Goal: Complete application form: Complete application form

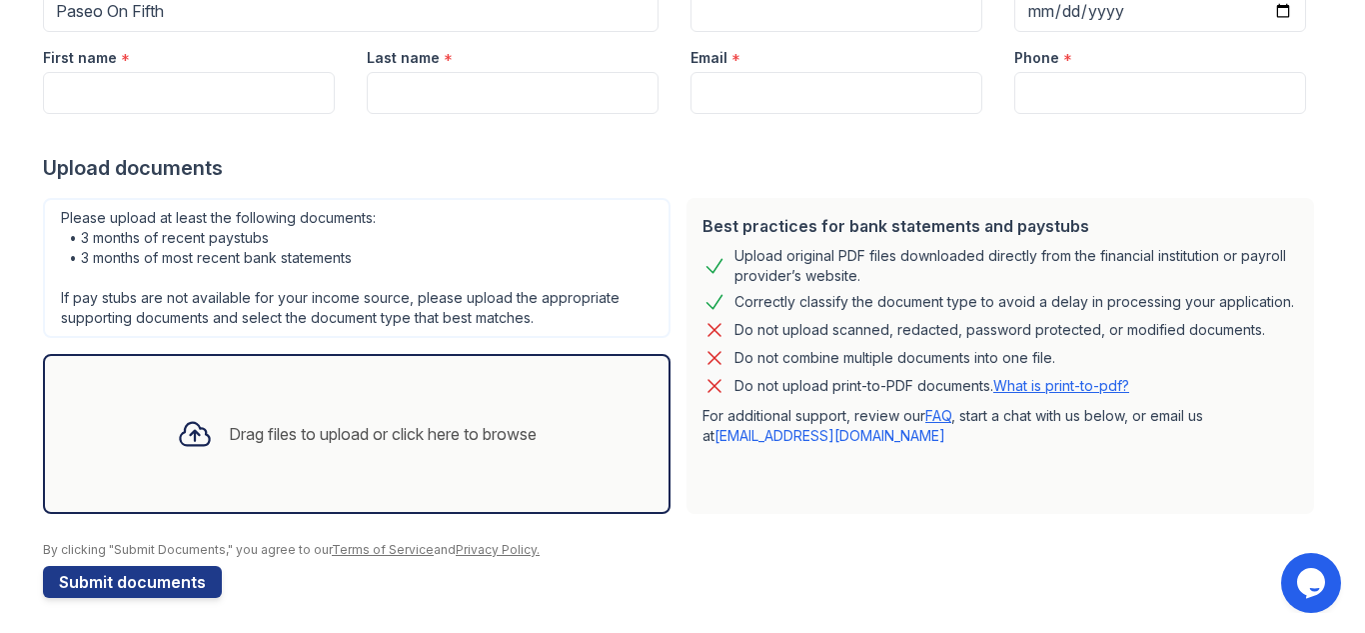
scroll to position [259, 0]
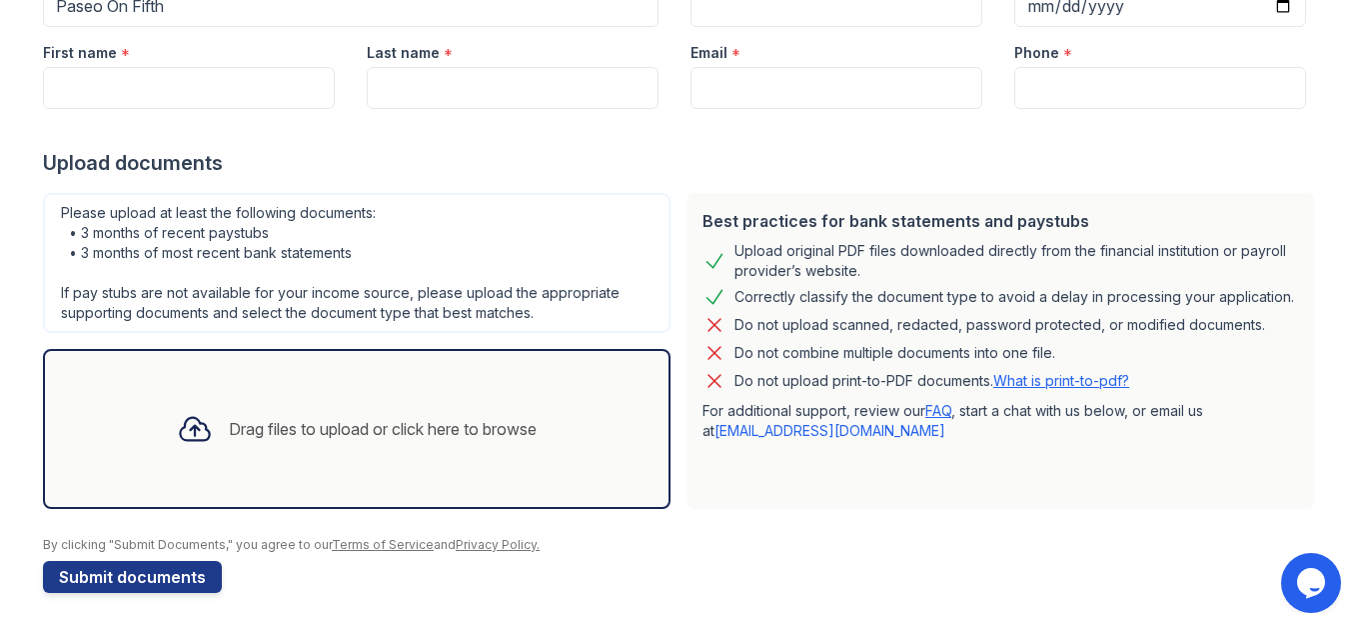
click at [389, 434] on div "Drag files to upload or click here to browse" at bounding box center [383, 429] width 308 height 24
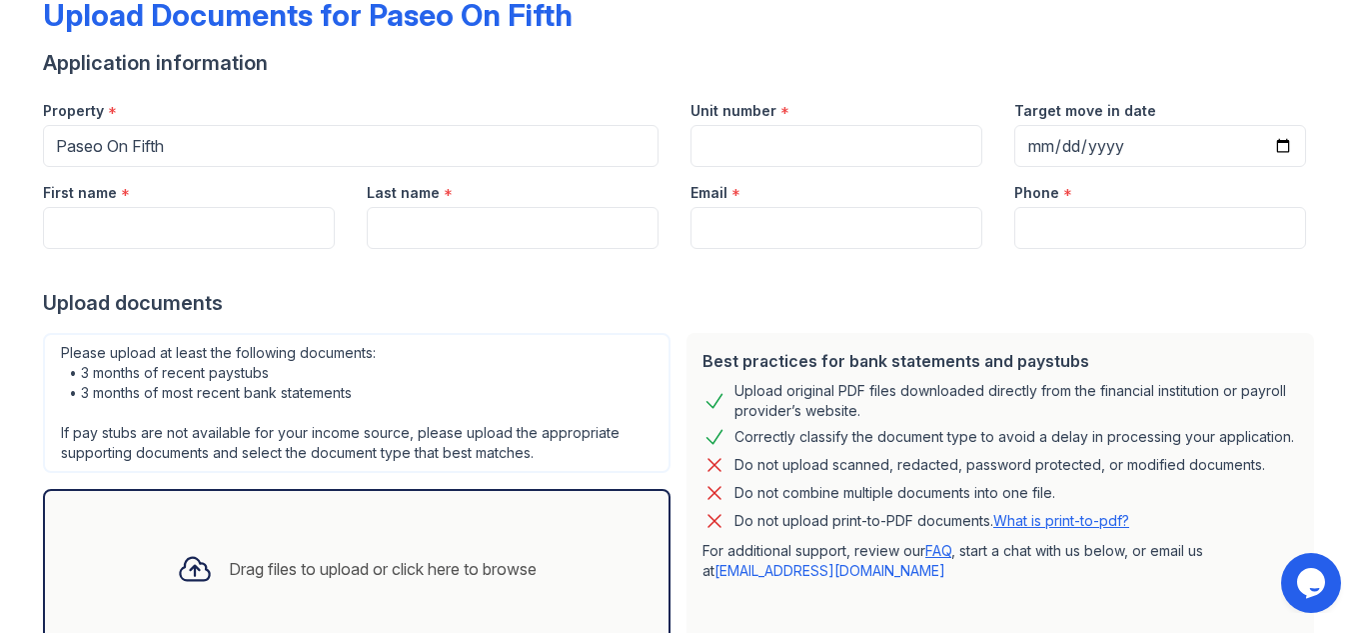
scroll to position [109, 0]
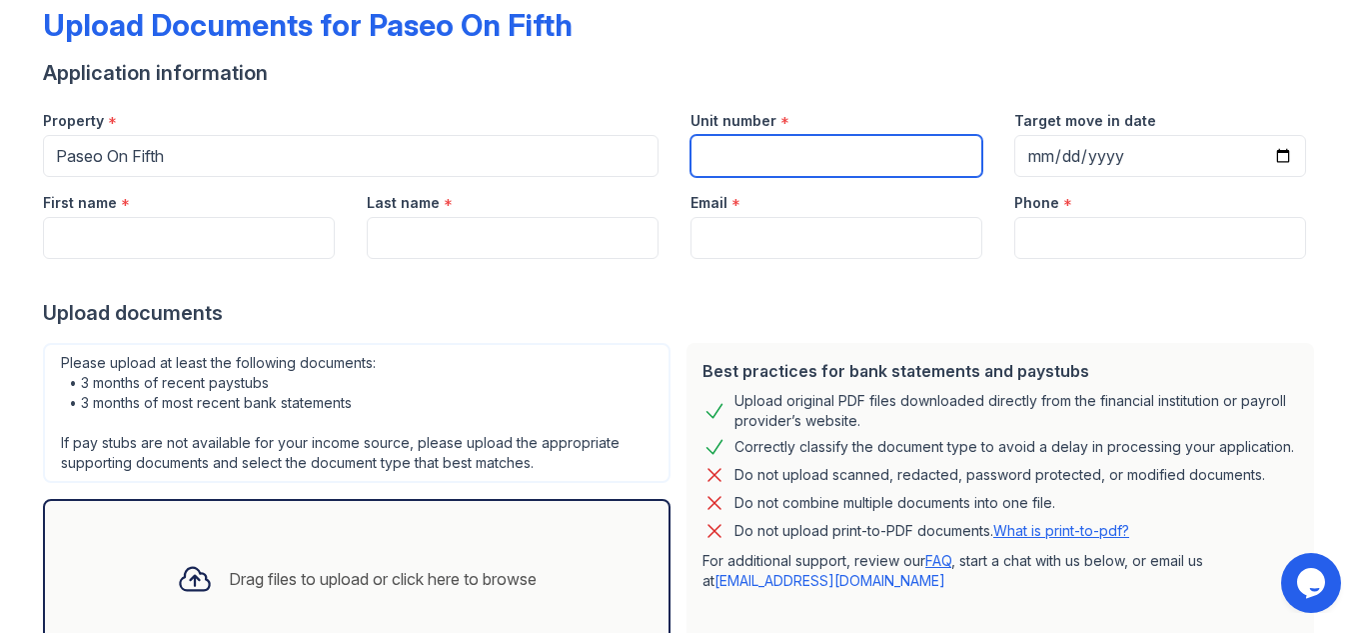
click at [742, 170] on input "Unit number" at bounding box center [837, 156] width 292 height 42
type input "N230"
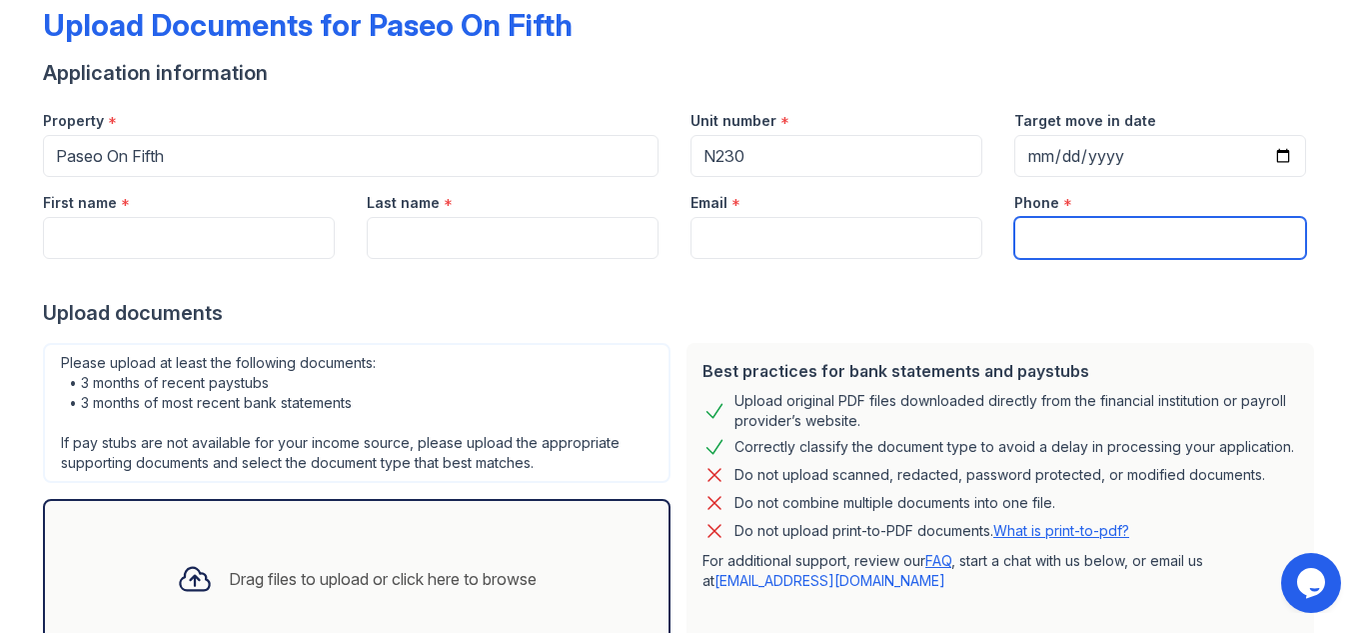
click at [1086, 238] on input "Phone" at bounding box center [1160, 238] width 292 height 42
type input "4435189184"
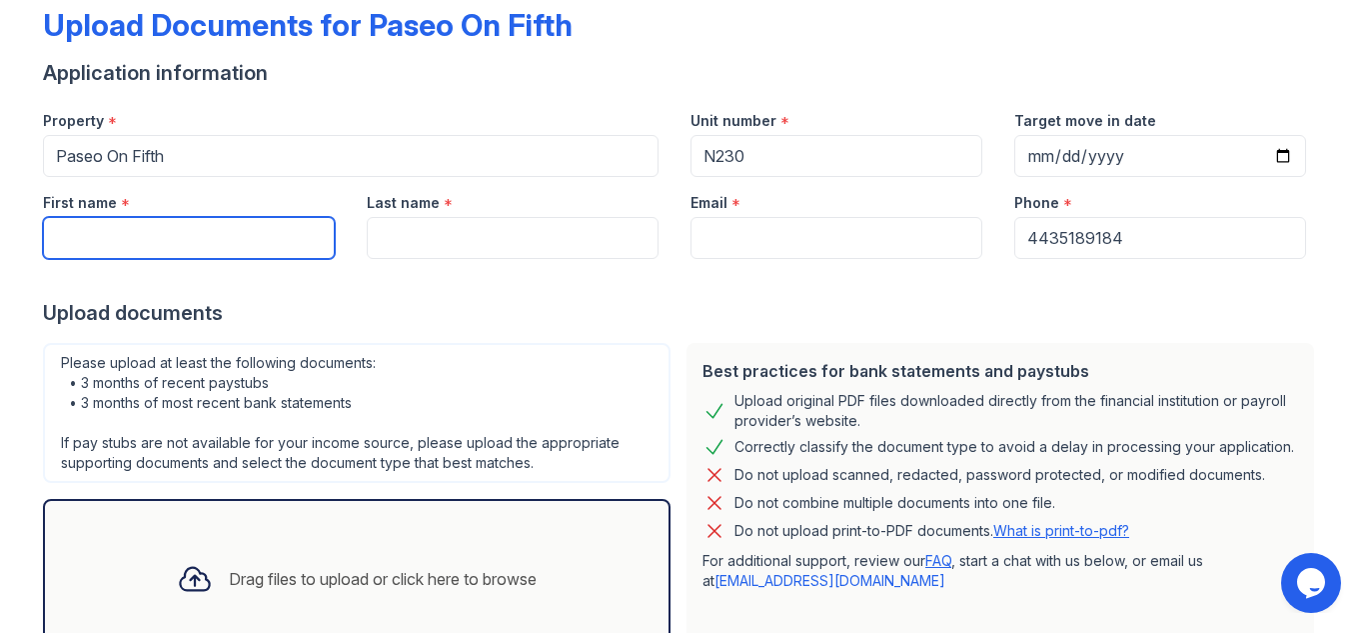
type input "Tope"
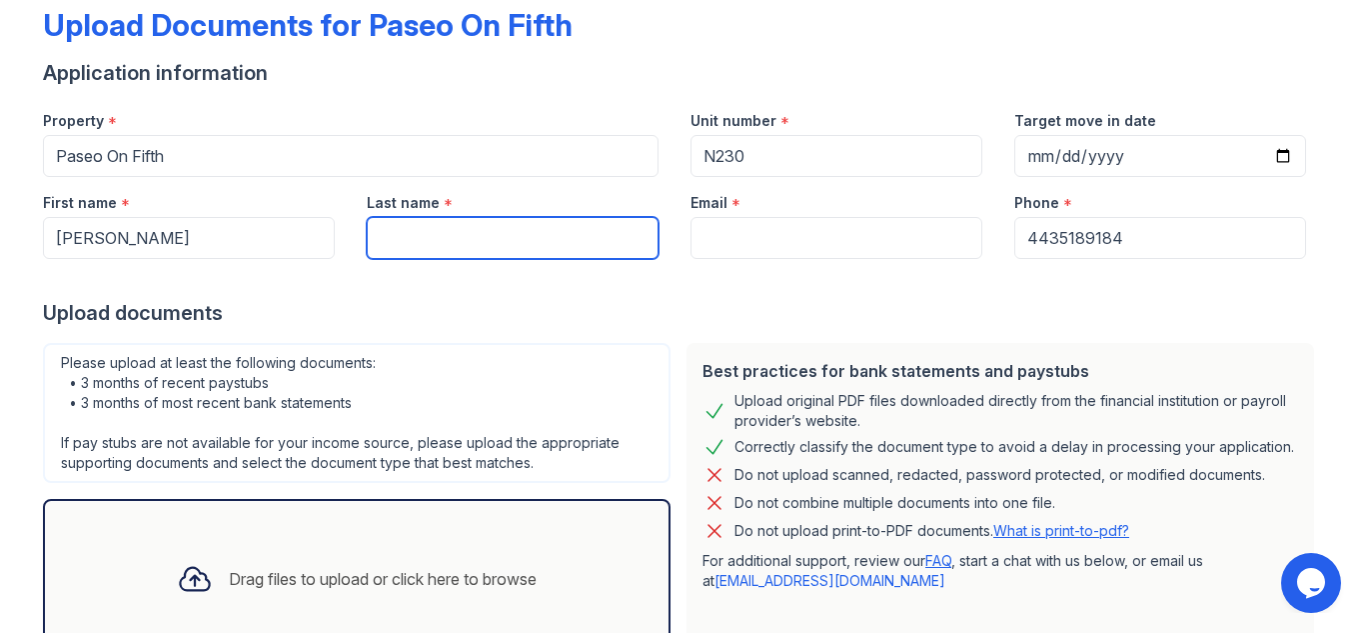
type input "Abu"
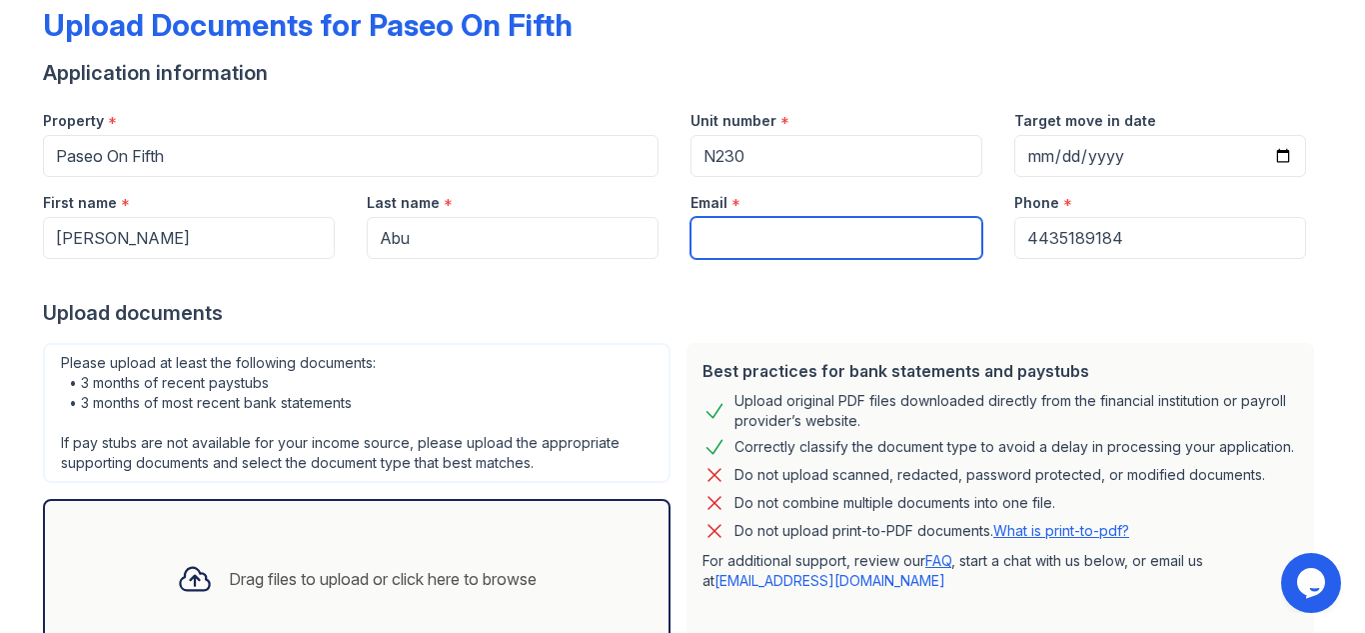
type input "[PERSON_NAME][EMAIL_ADDRESS][DOMAIN_NAME]"
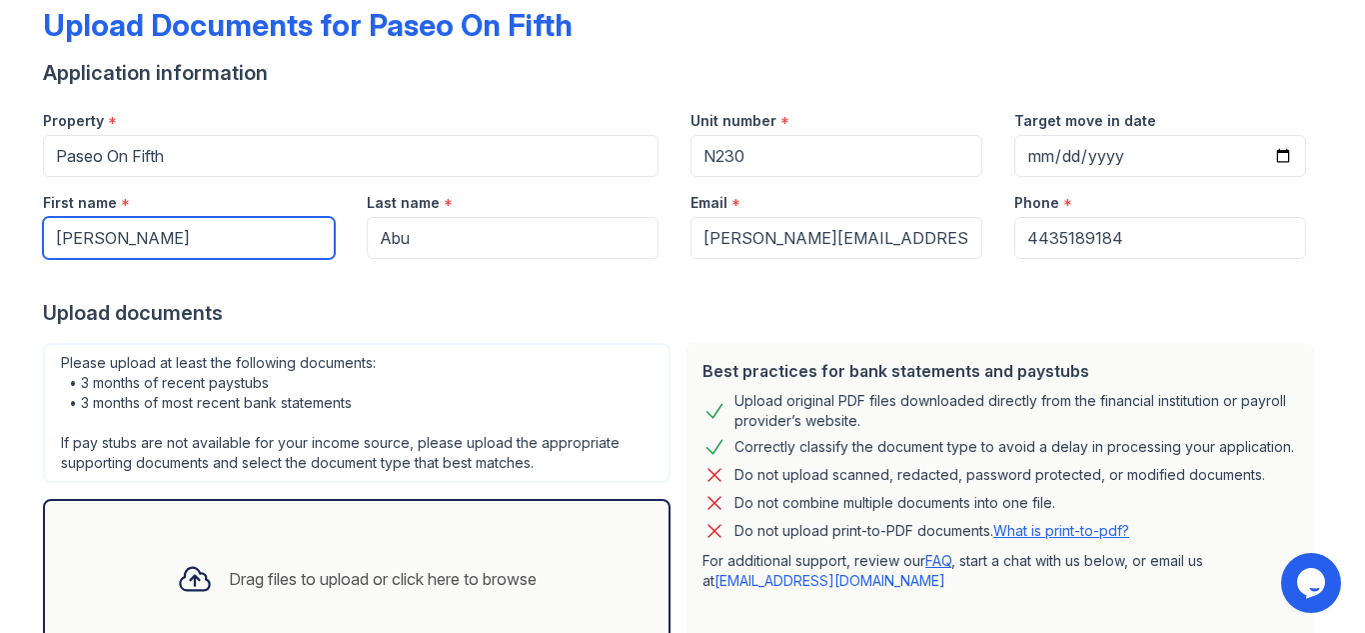
click at [240, 226] on input "Tope" at bounding box center [189, 238] width 292 height 42
type input "Temitope"
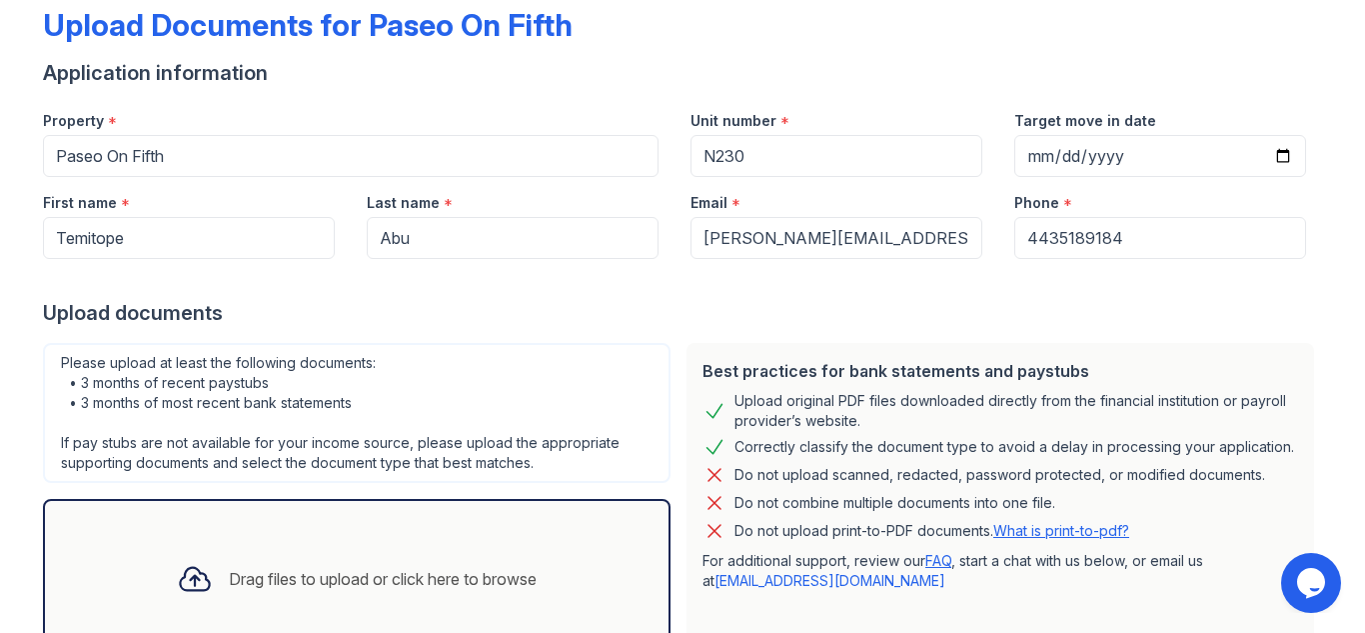
click at [387, 347] on div "Please upload at least the following documents: • 3 months of recent paystubs •…" at bounding box center [357, 413] width 628 height 140
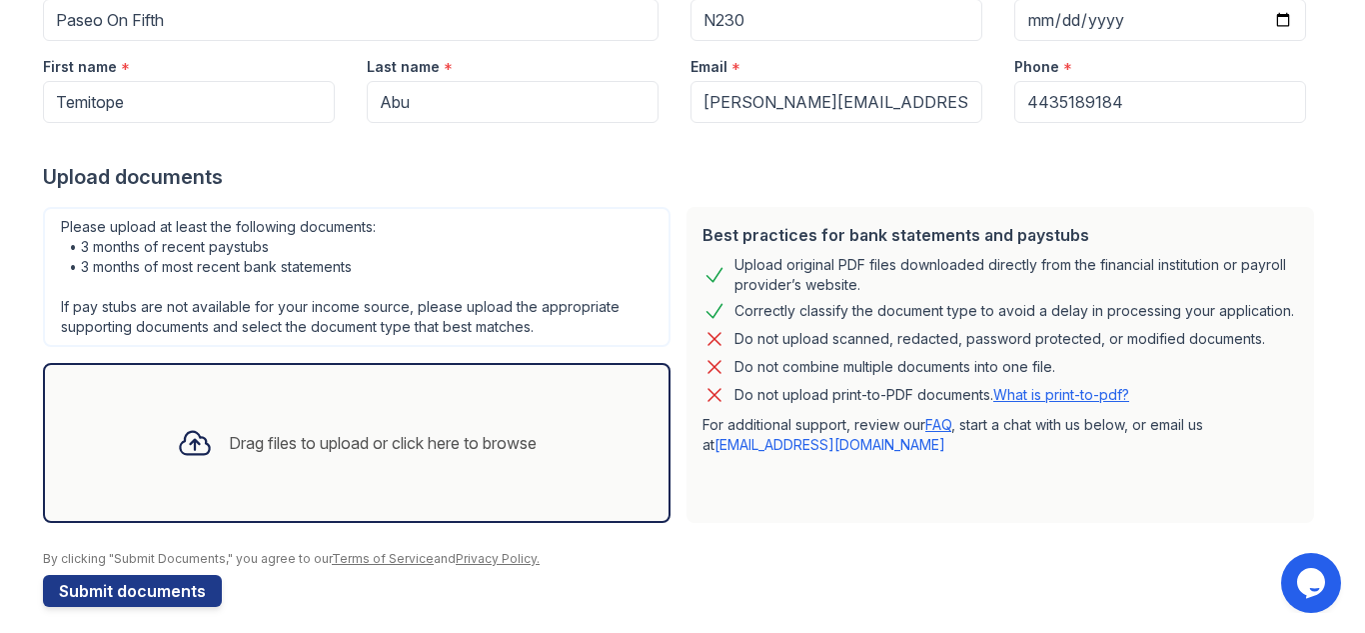
scroll to position [248, 0]
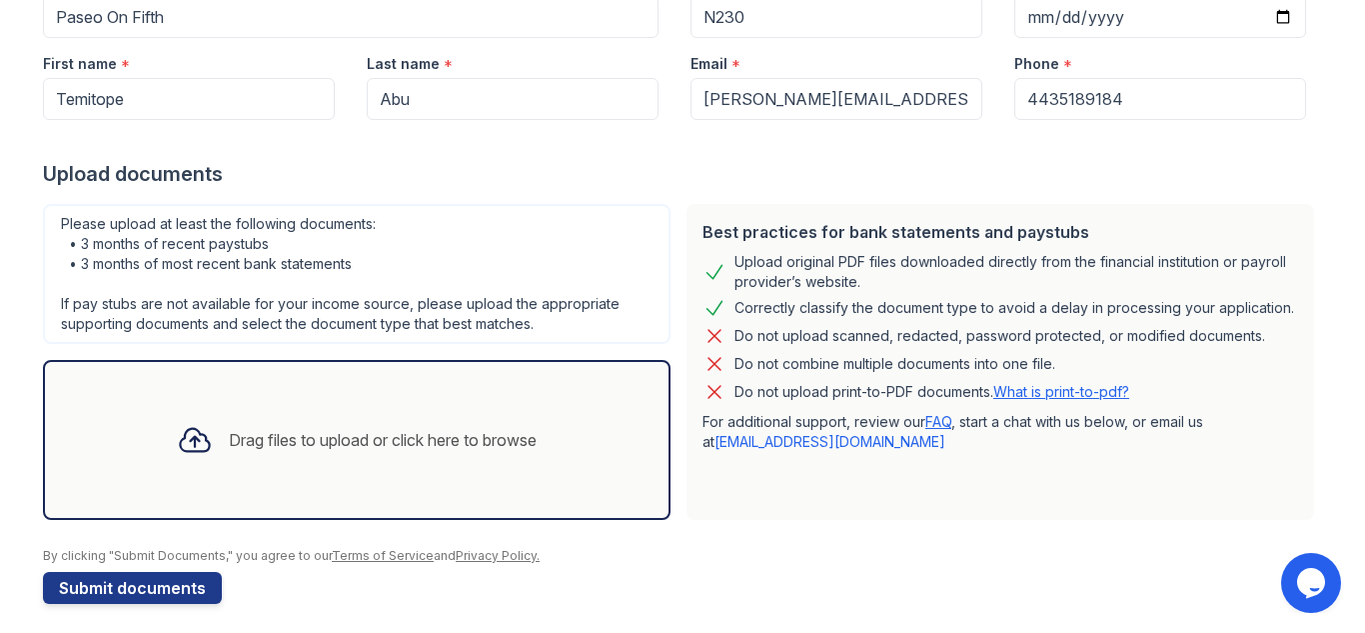
click at [448, 426] on div "Drag files to upload or click here to browse" at bounding box center [357, 440] width 392 height 68
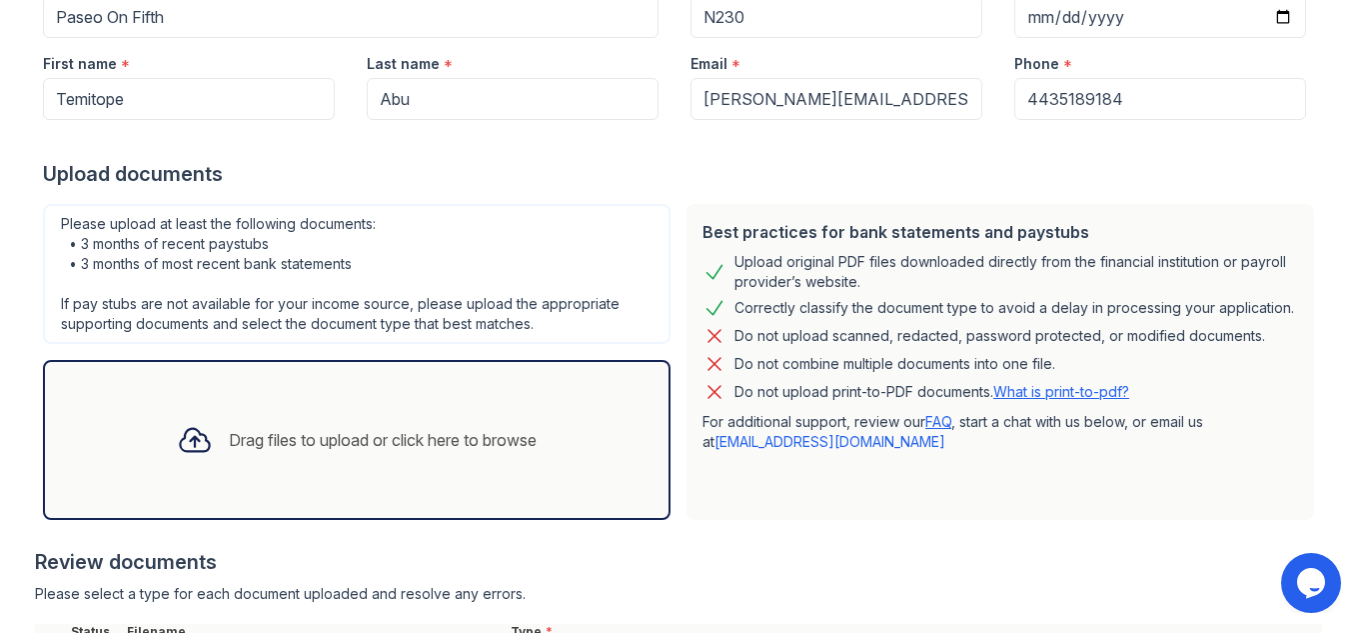
scroll to position [539, 0]
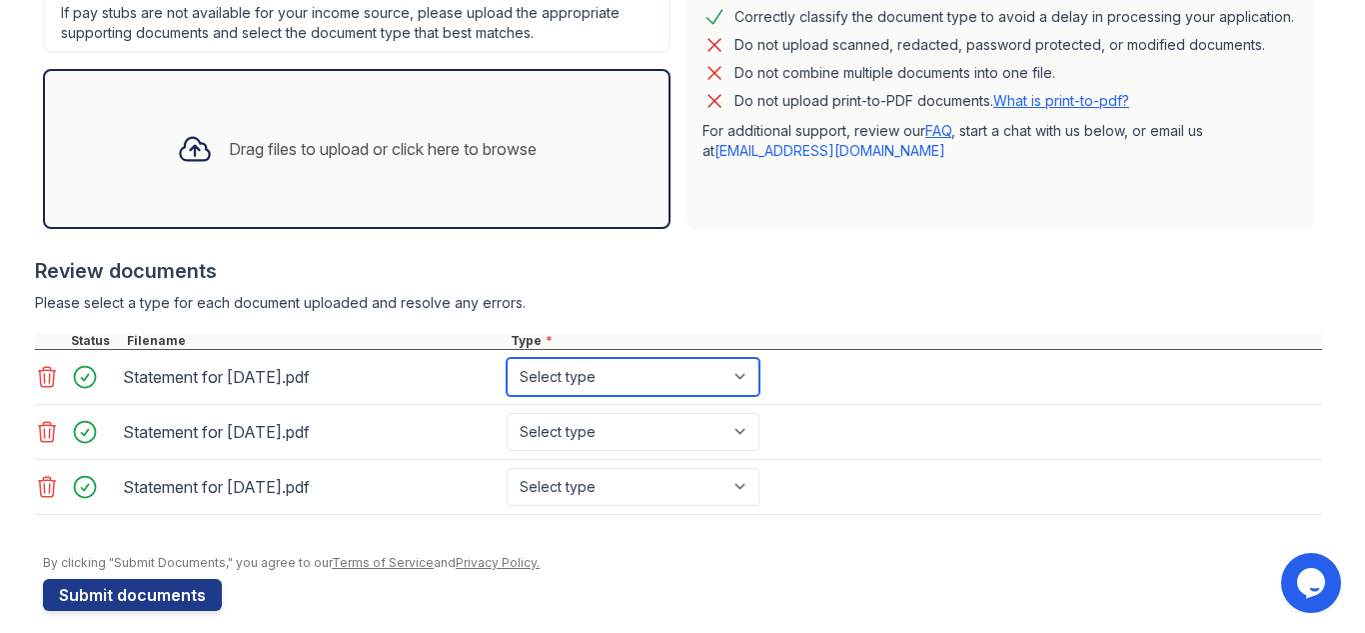
click at [558, 371] on select "Select type Paystub Bank Statement Offer Letter Tax Documents Benefit Award Let…" at bounding box center [633, 377] width 253 height 38
select select "paystub"
click at [507, 358] on select "Select type Paystub Bank Statement Offer Letter Tax Documents Benefit Award Let…" at bounding box center [633, 377] width 253 height 38
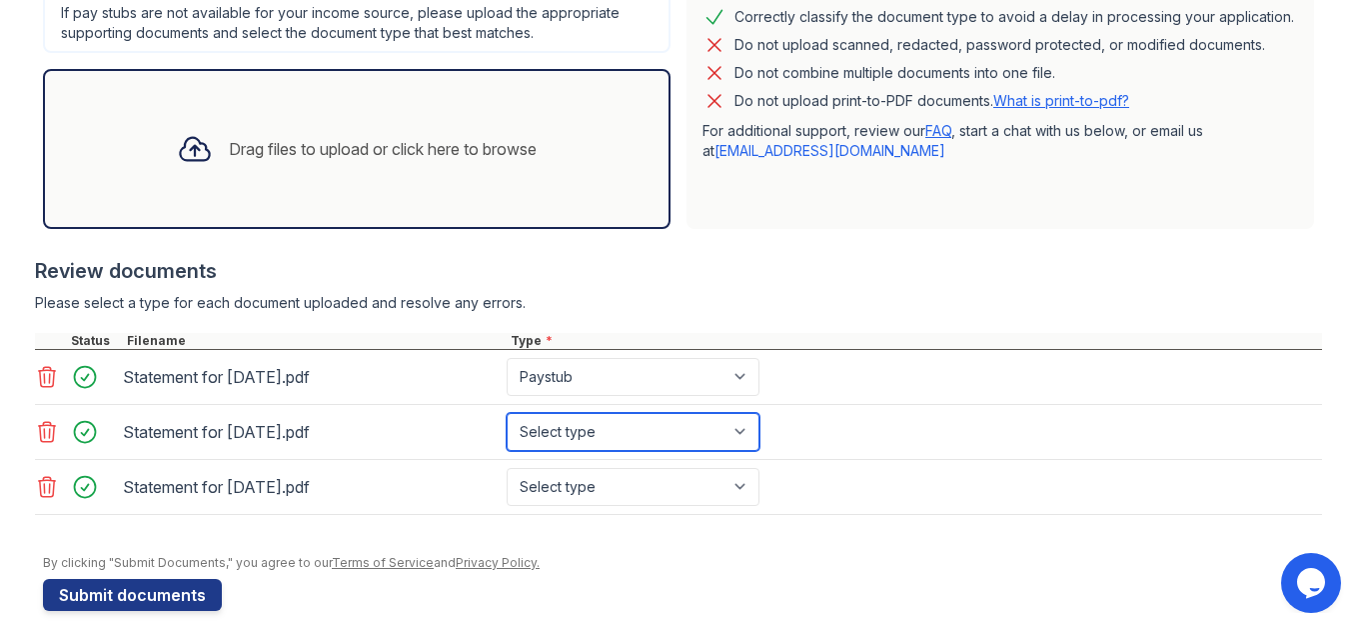
click at [563, 439] on select "Select type Paystub Bank Statement Offer Letter Tax Documents Benefit Award Let…" at bounding box center [633, 432] width 253 height 38
select select "paystub"
click at [507, 413] on select "Select type Paystub Bank Statement Offer Letter Tax Documents Benefit Award Let…" at bounding box center [633, 432] width 253 height 38
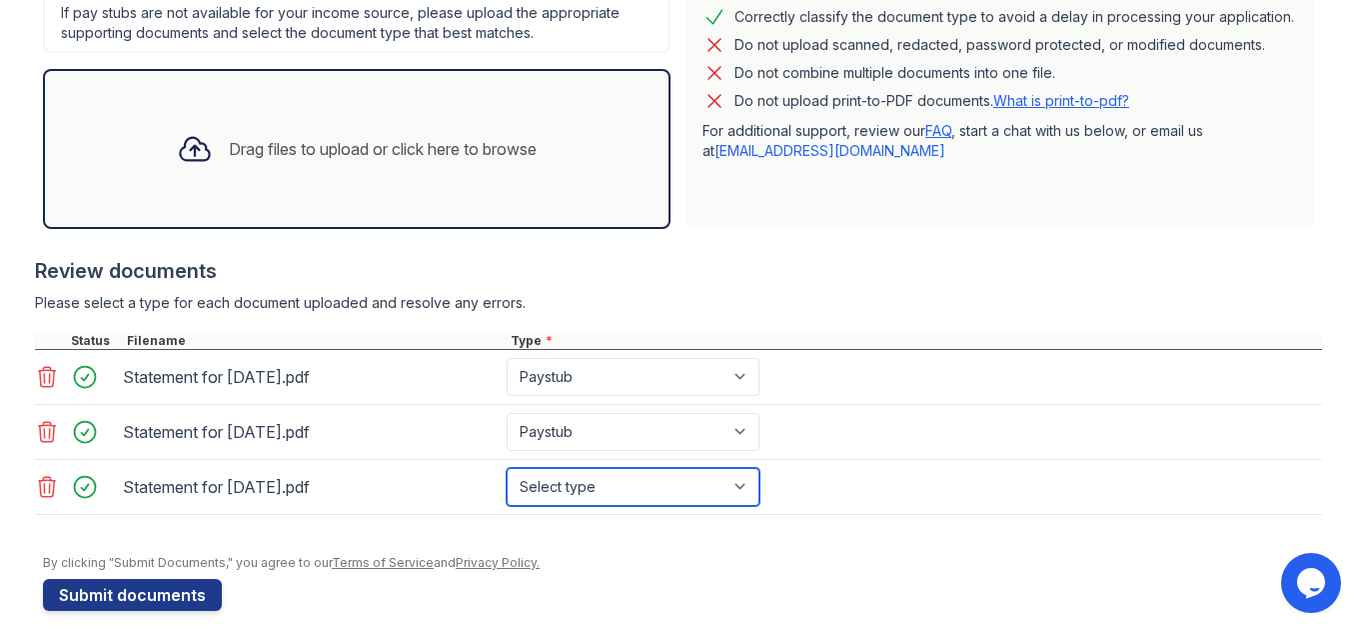
click at [544, 484] on select "Select type Paystub Bank Statement Offer Letter Tax Documents Benefit Award Let…" at bounding box center [633, 487] width 253 height 38
select select "paystub"
click at [507, 468] on select "Select type Paystub Bank Statement Offer Letter Tax Documents Benefit Award Let…" at bounding box center [633, 487] width 253 height 38
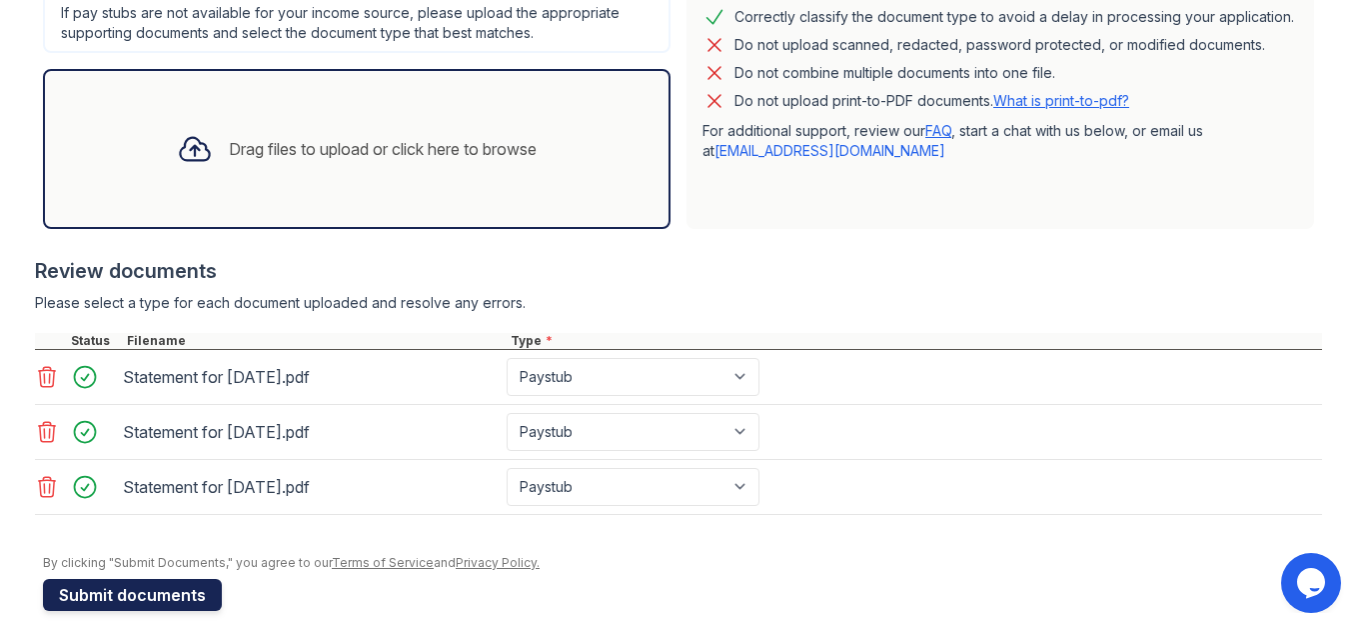
click at [170, 600] on button "Submit documents" at bounding box center [132, 595] width 179 height 32
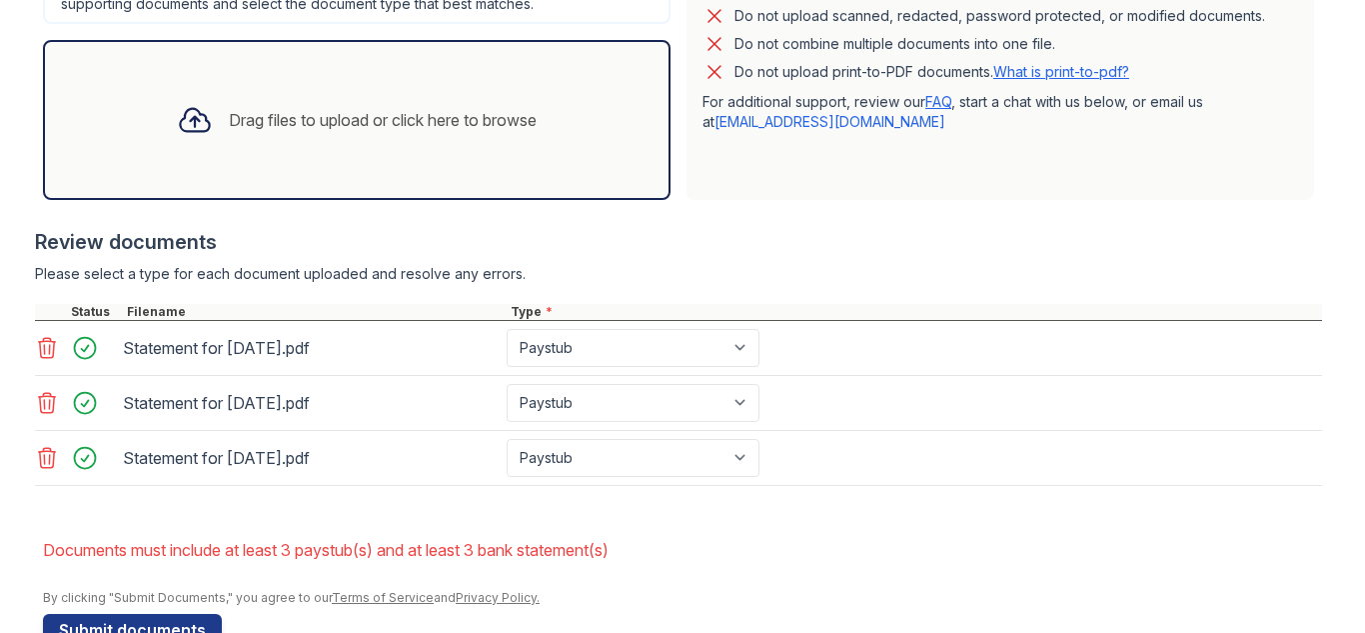
scroll to position [631, 0]
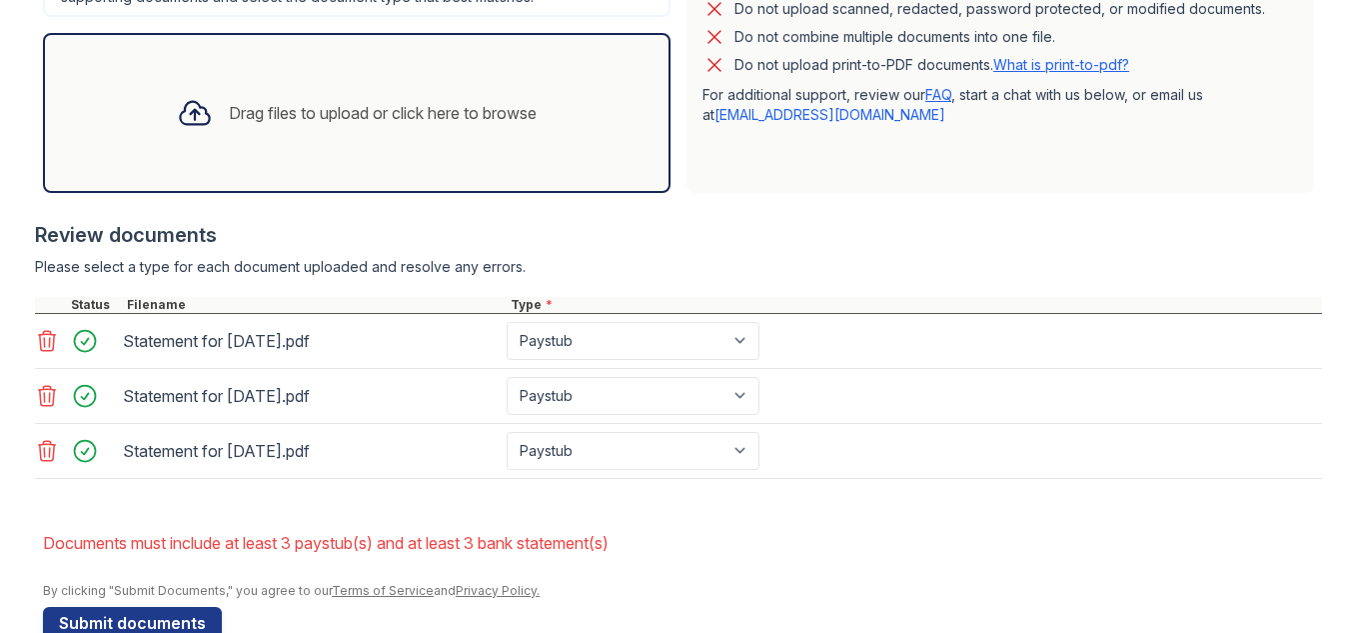
click at [43, 398] on icon at bounding box center [47, 396] width 24 height 24
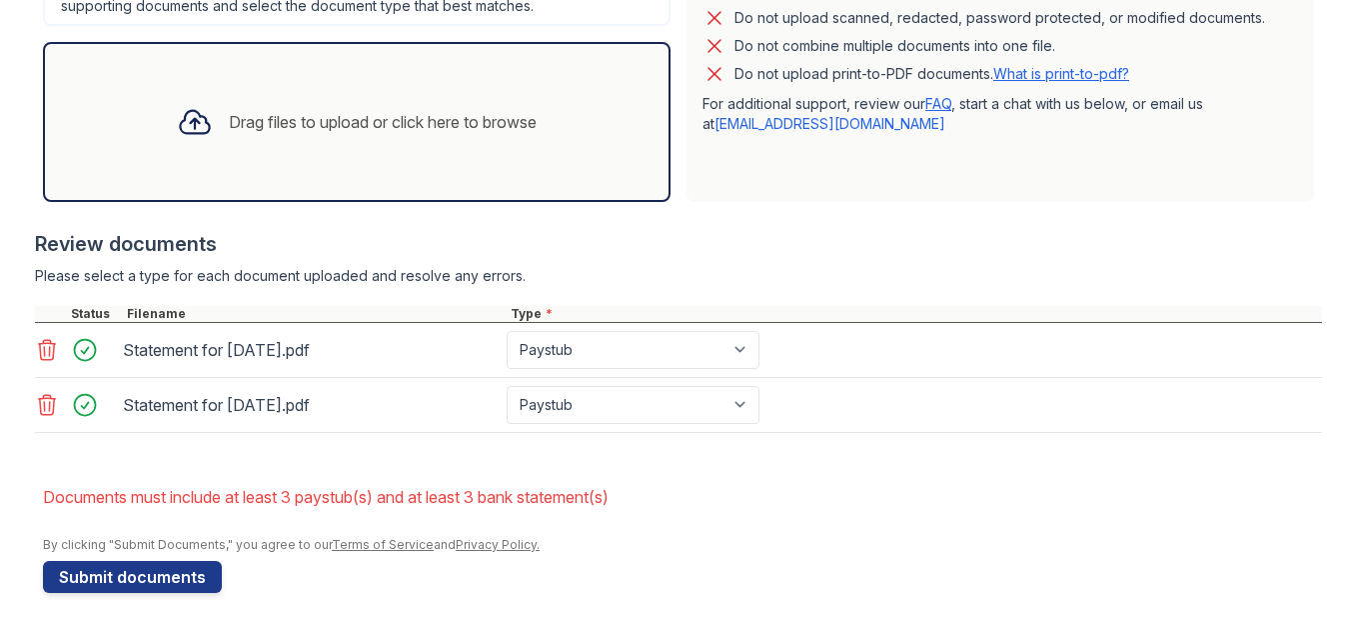
scroll to position [622, 0]
click at [502, 125] on div "Drag files to upload or click here to browse" at bounding box center [383, 122] width 308 height 24
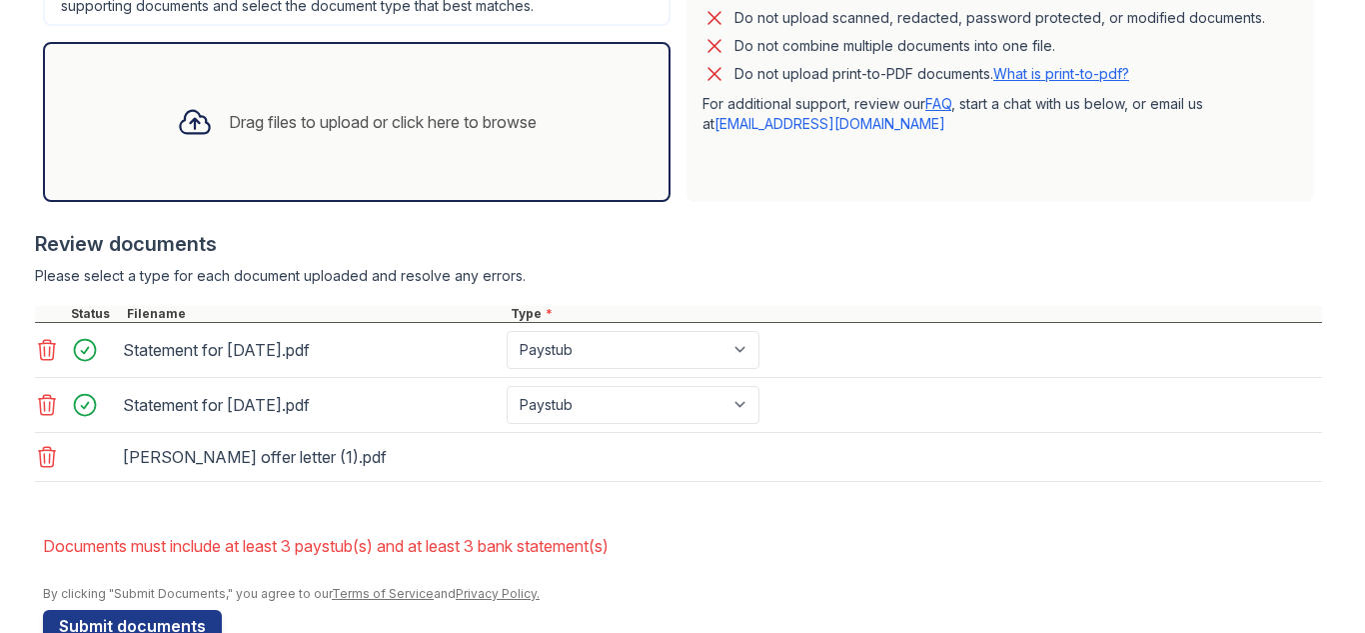
scroll to position [631, 0]
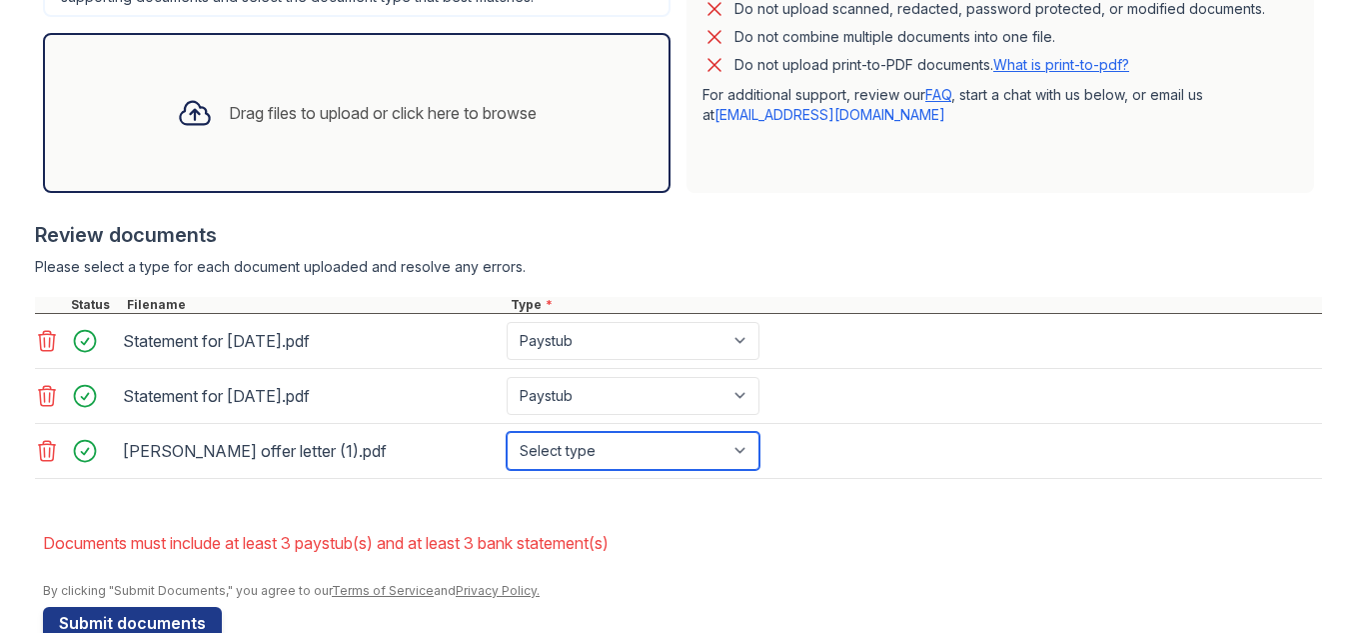
click at [623, 452] on select "Select type Paystub Bank Statement Offer Letter Tax Documents Benefit Award Let…" at bounding box center [633, 451] width 253 height 38
select select "offer_letter"
click at [507, 432] on select "Select type Paystub Bank Statement Offer Letter Tax Documents Benefit Award Let…" at bounding box center [633, 451] width 253 height 38
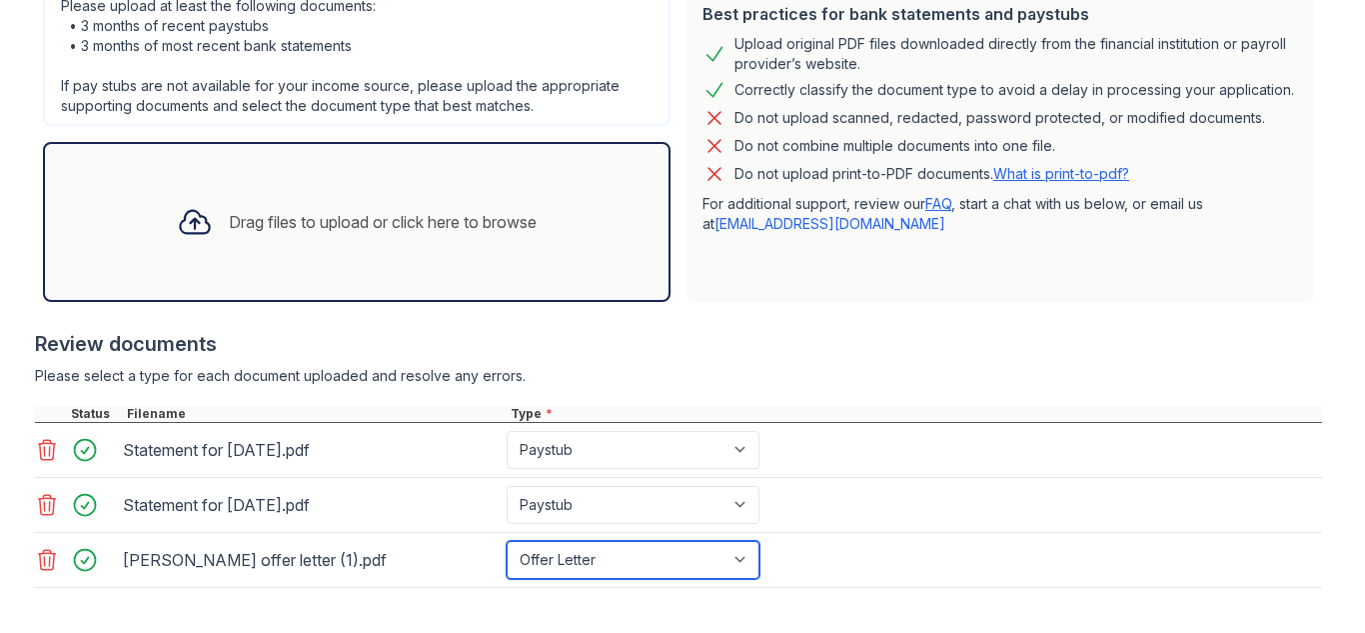
scroll to position [517, 0]
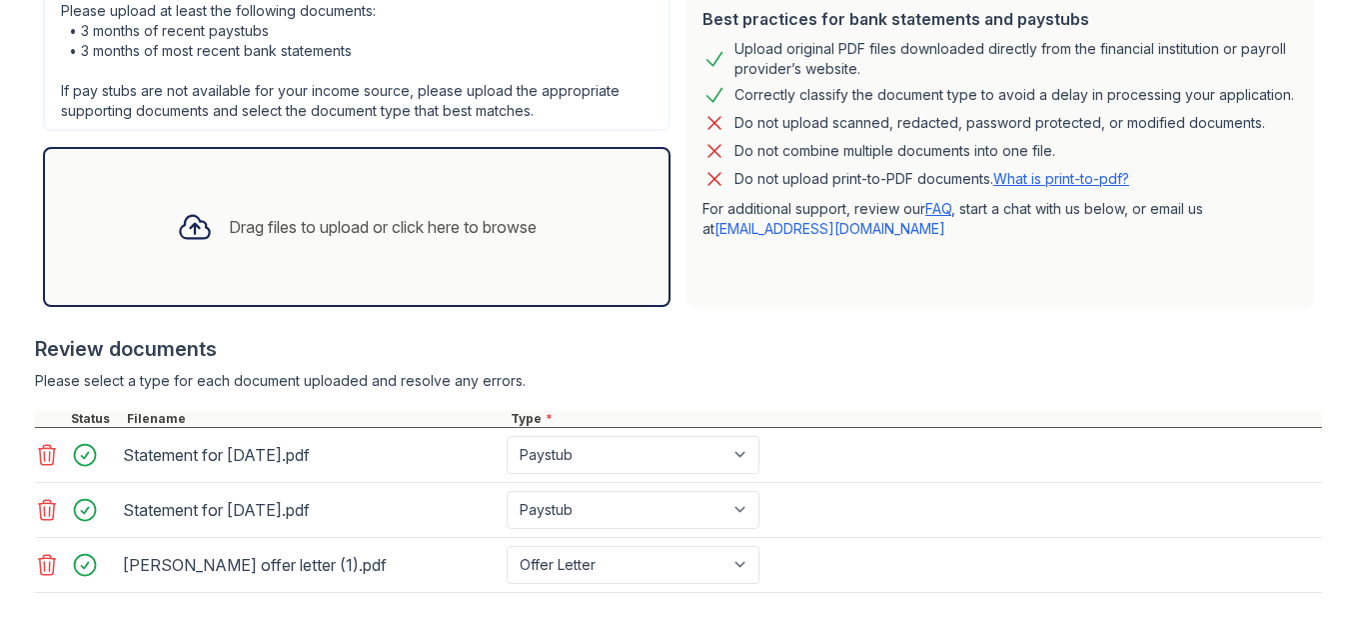
click at [302, 228] on div "Drag files to upload or click here to browse" at bounding box center [383, 227] width 308 height 24
click at [301, 223] on div "Drag files to upload or click here to browse" at bounding box center [383, 227] width 308 height 24
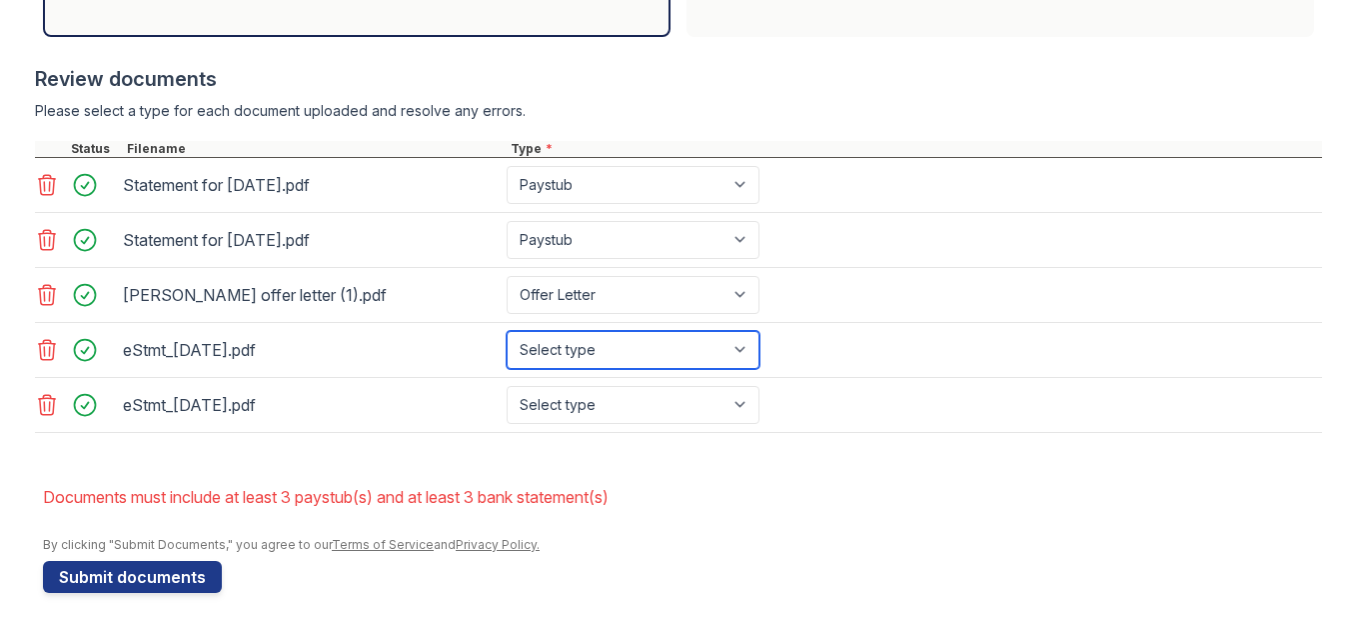
click at [632, 364] on select "Select type Paystub Bank Statement Offer Letter Tax Documents Benefit Award Let…" at bounding box center [633, 350] width 253 height 38
select select "bank_statement"
click at [507, 331] on select "Select type Paystub Bank Statement Offer Letter Tax Documents Benefit Award Let…" at bounding box center [633, 350] width 253 height 38
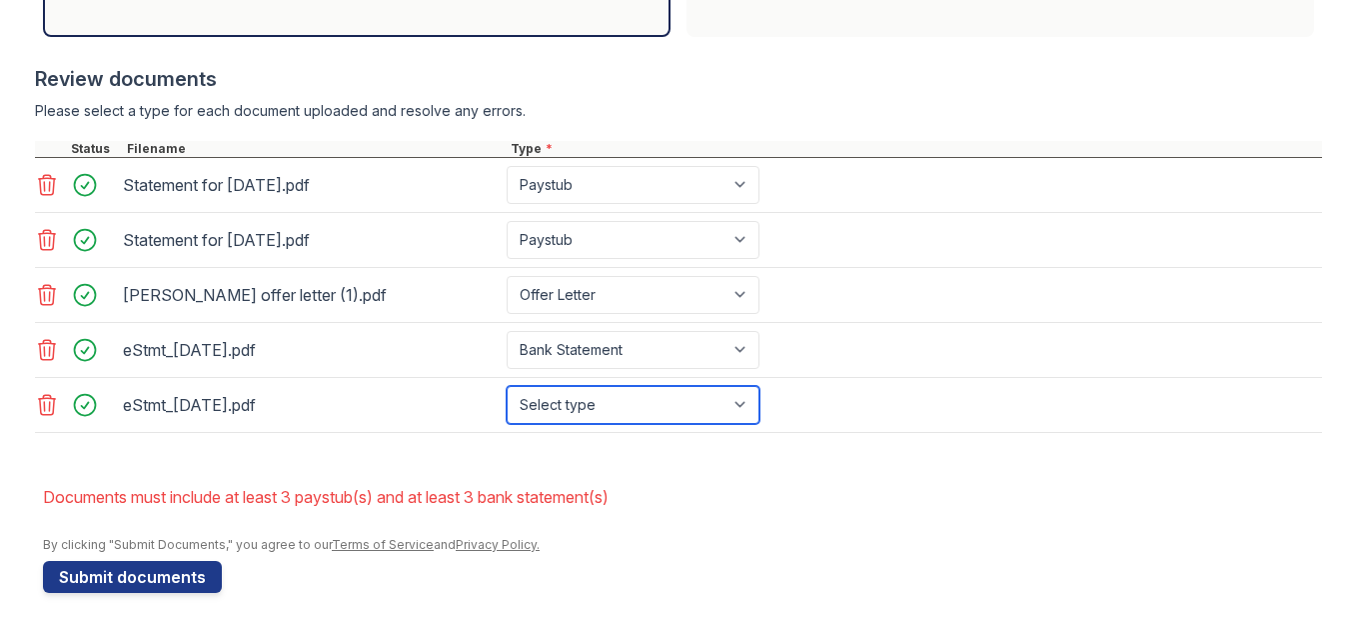
click at [599, 413] on select "Select type Paystub Bank Statement Offer Letter Tax Documents Benefit Award Let…" at bounding box center [633, 405] width 253 height 38
select select "bank_statement"
click at [507, 386] on select "Select type Paystub Bank Statement Offer Letter Tax Documents Benefit Award Let…" at bounding box center [633, 405] width 253 height 38
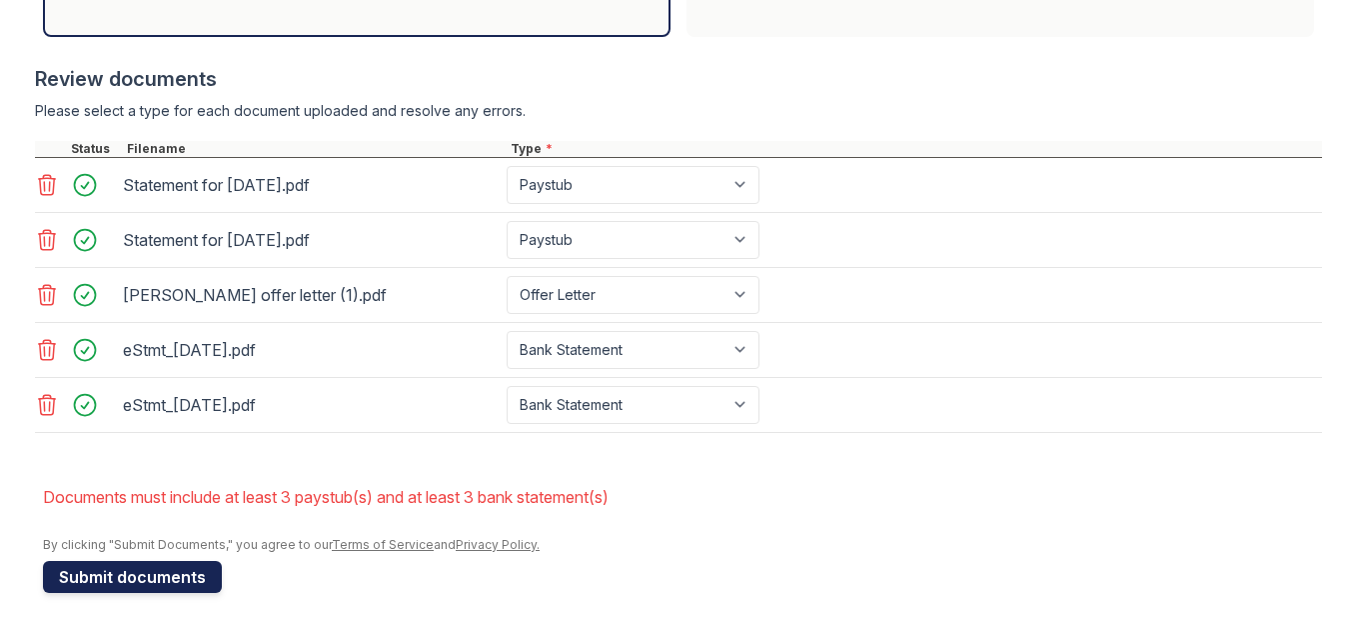
click at [125, 591] on button "Submit documents" at bounding box center [132, 577] width 179 height 32
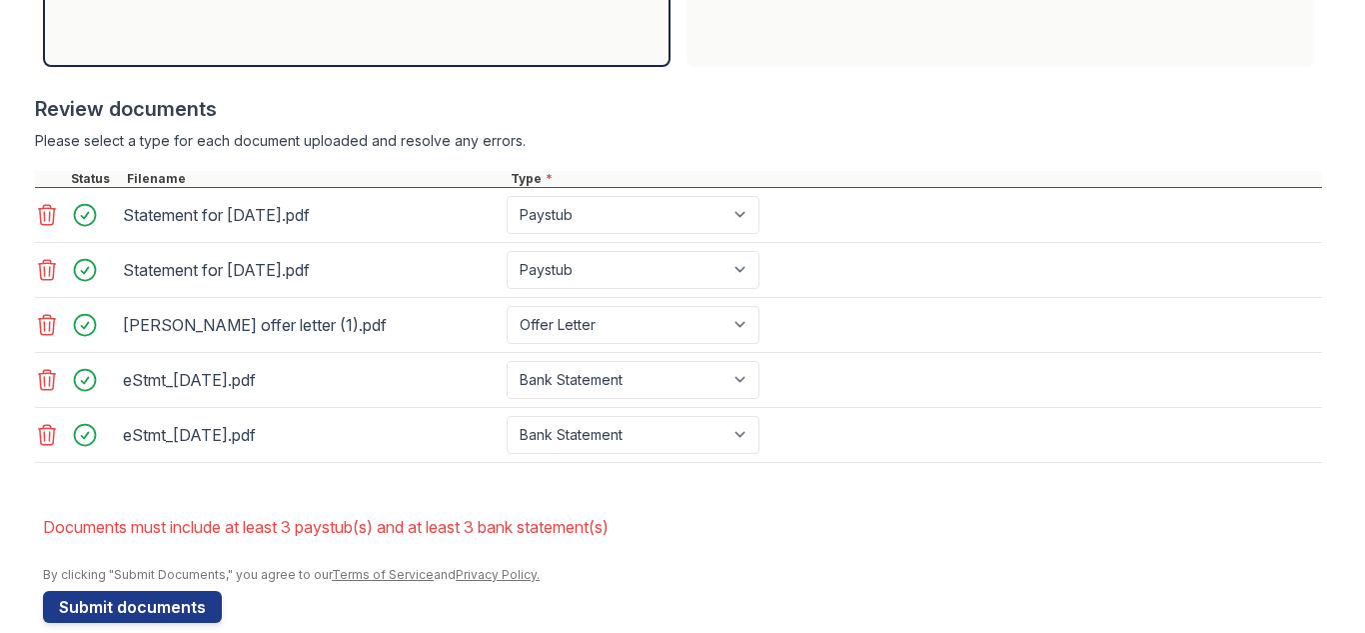
scroll to position [322, 0]
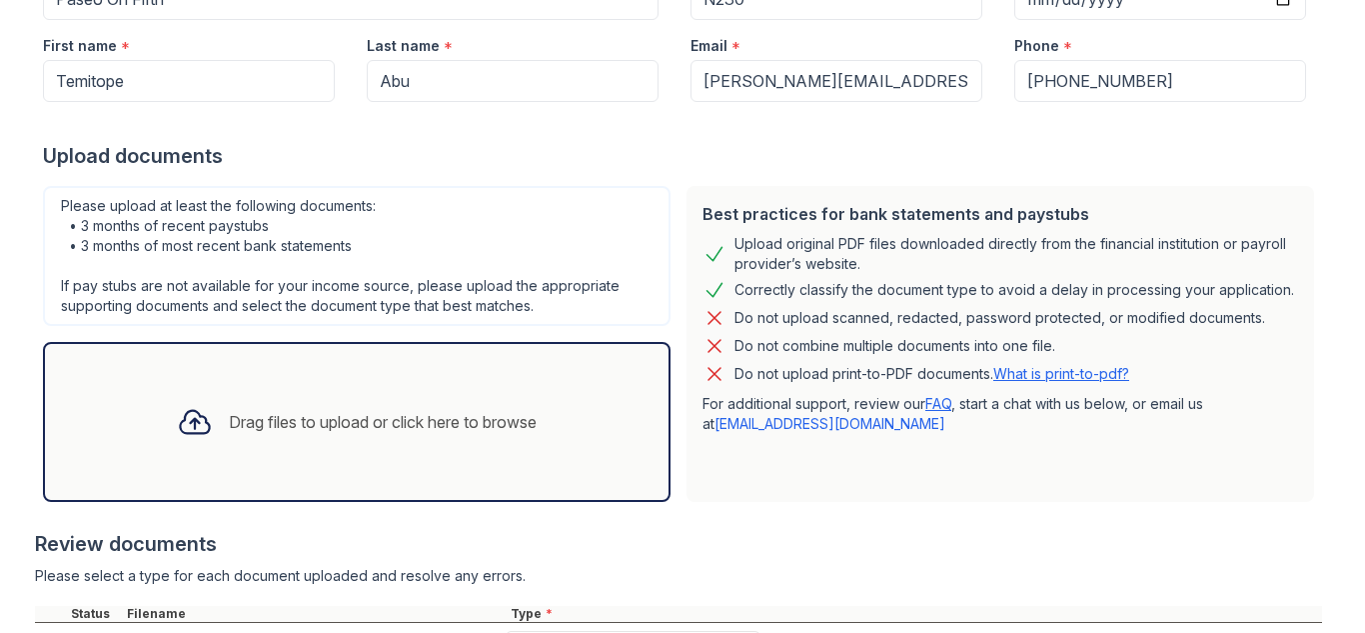
click at [299, 417] on div "Drag files to upload or click here to browse" at bounding box center [383, 422] width 308 height 24
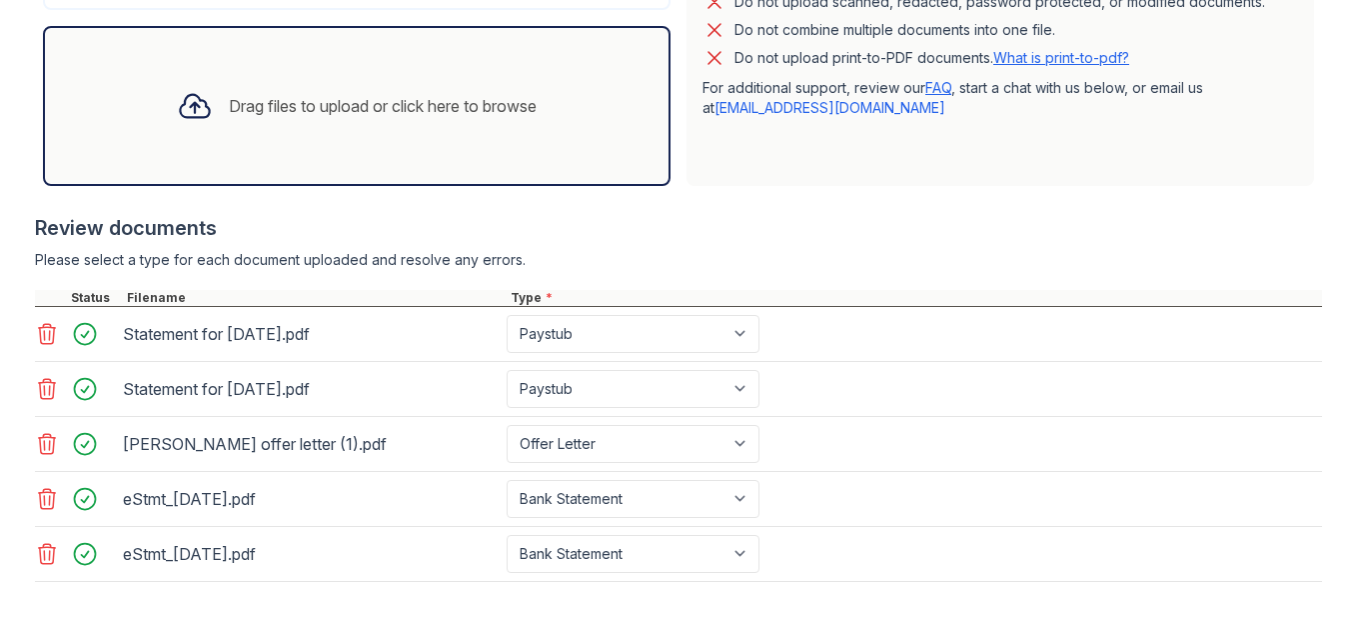
scroll to position [633, 0]
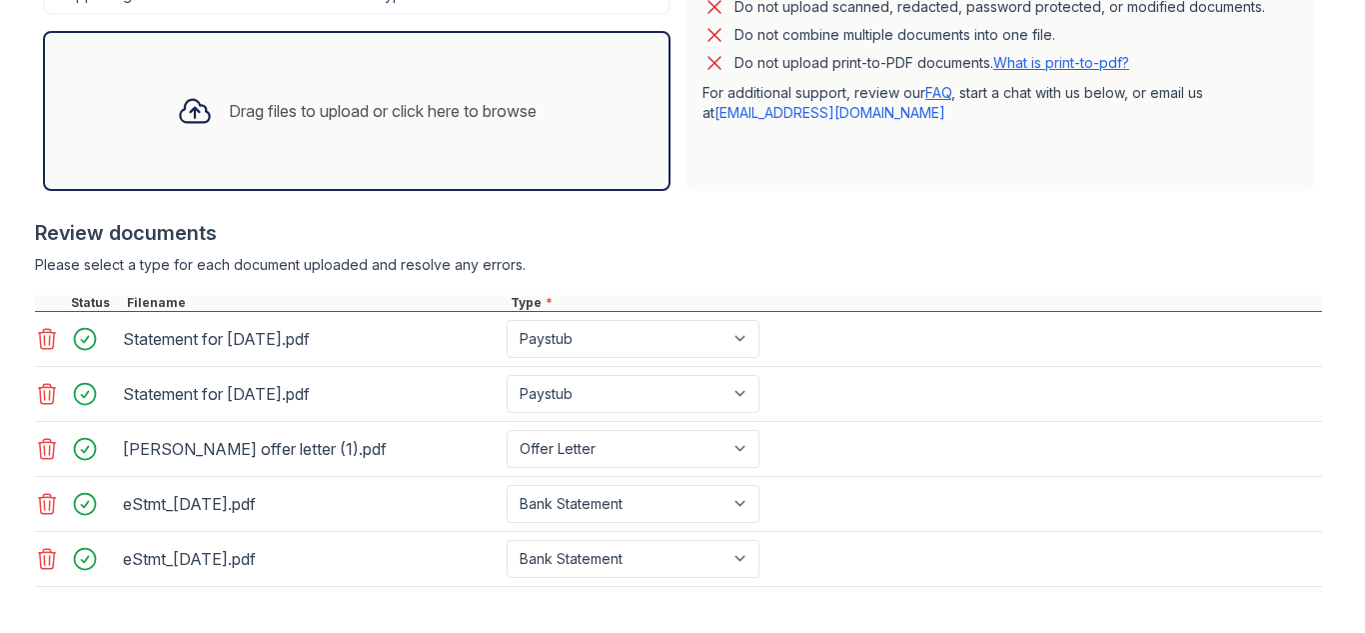
click at [299, 118] on div "Drag files to upload or click here to browse" at bounding box center [383, 111] width 308 height 24
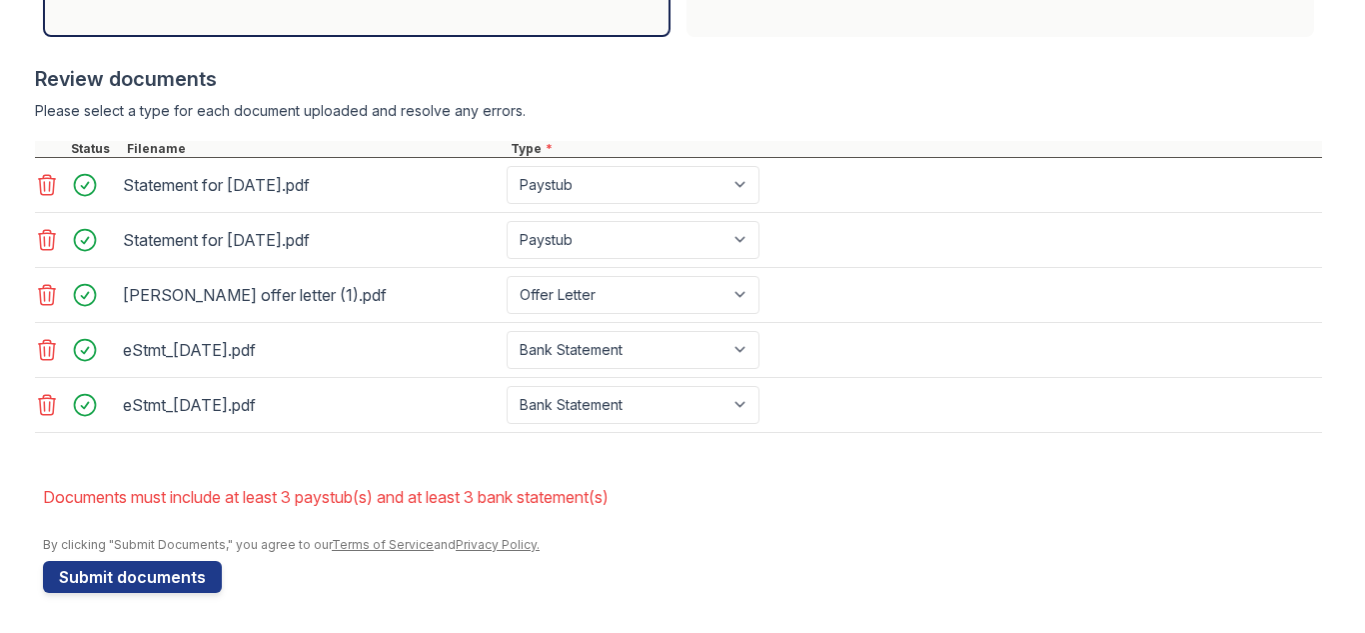
scroll to position [504, 0]
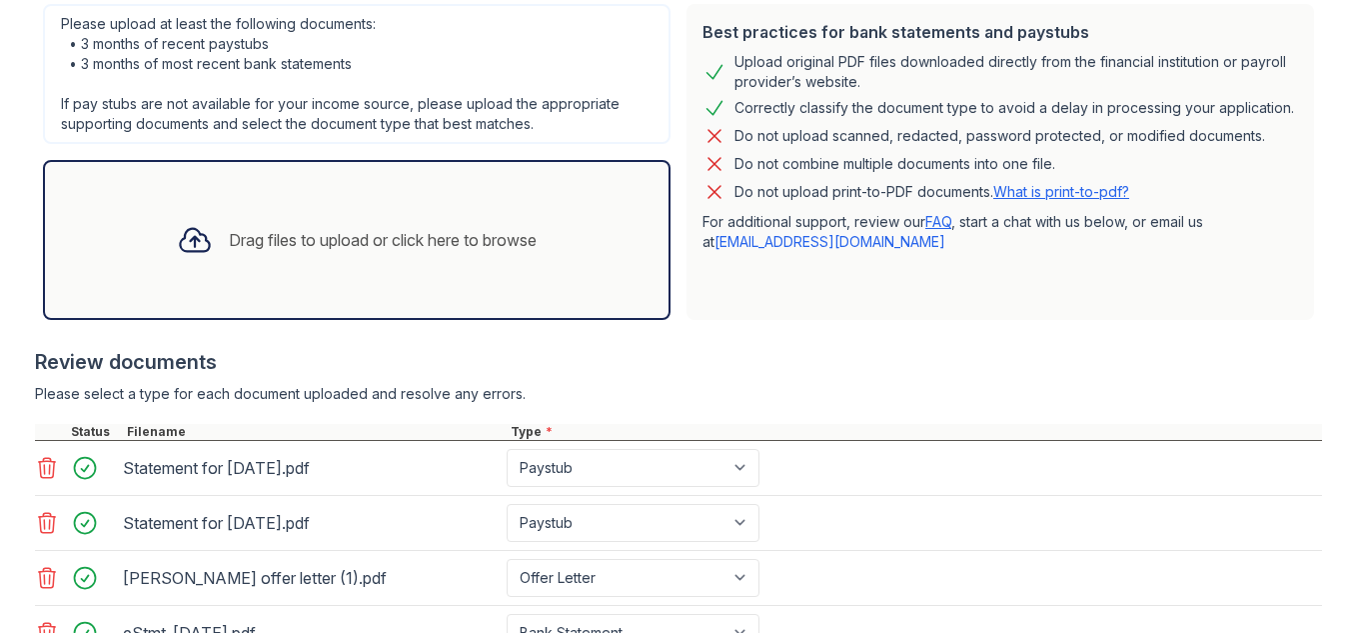
click at [263, 271] on div "Drag files to upload or click here to browse" at bounding box center [357, 240] width 392 height 68
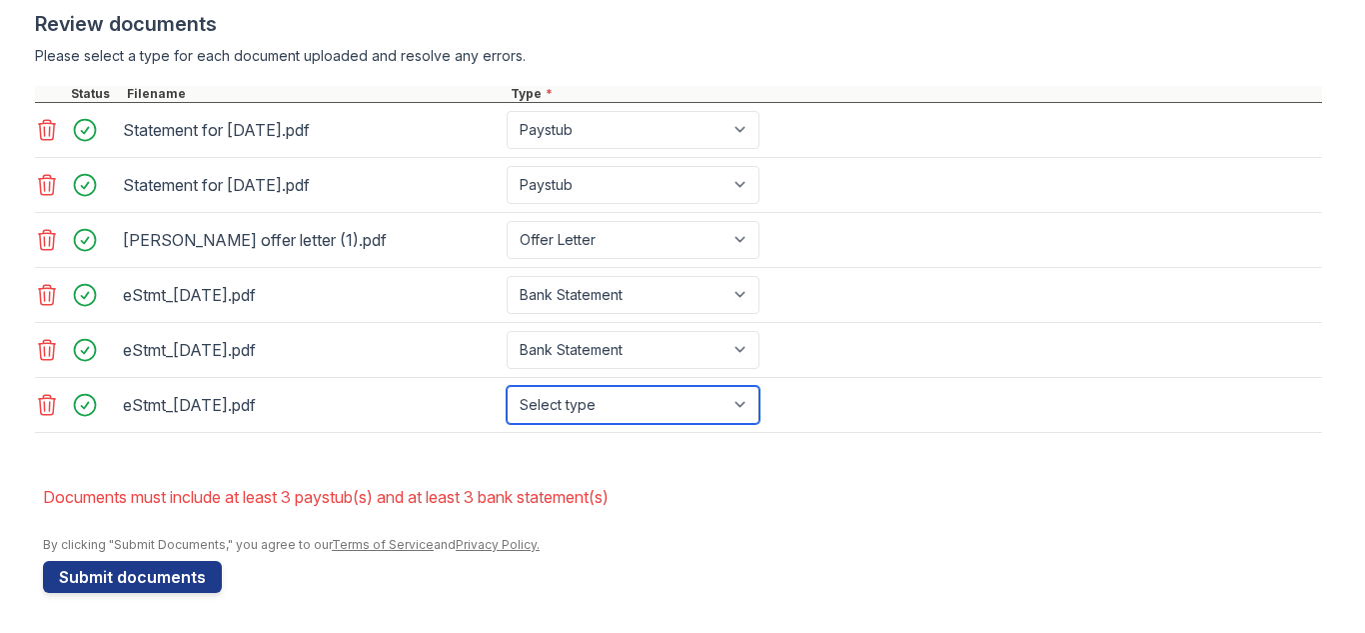
click at [580, 410] on select "Select type Paystub Bank Statement Offer Letter Tax Documents Benefit Award Let…" at bounding box center [633, 405] width 253 height 38
select select "bank_statement"
click at [507, 386] on select "Select type Paystub Bank Statement Offer Letter Tax Documents Benefit Award Let…" at bounding box center [633, 405] width 253 height 38
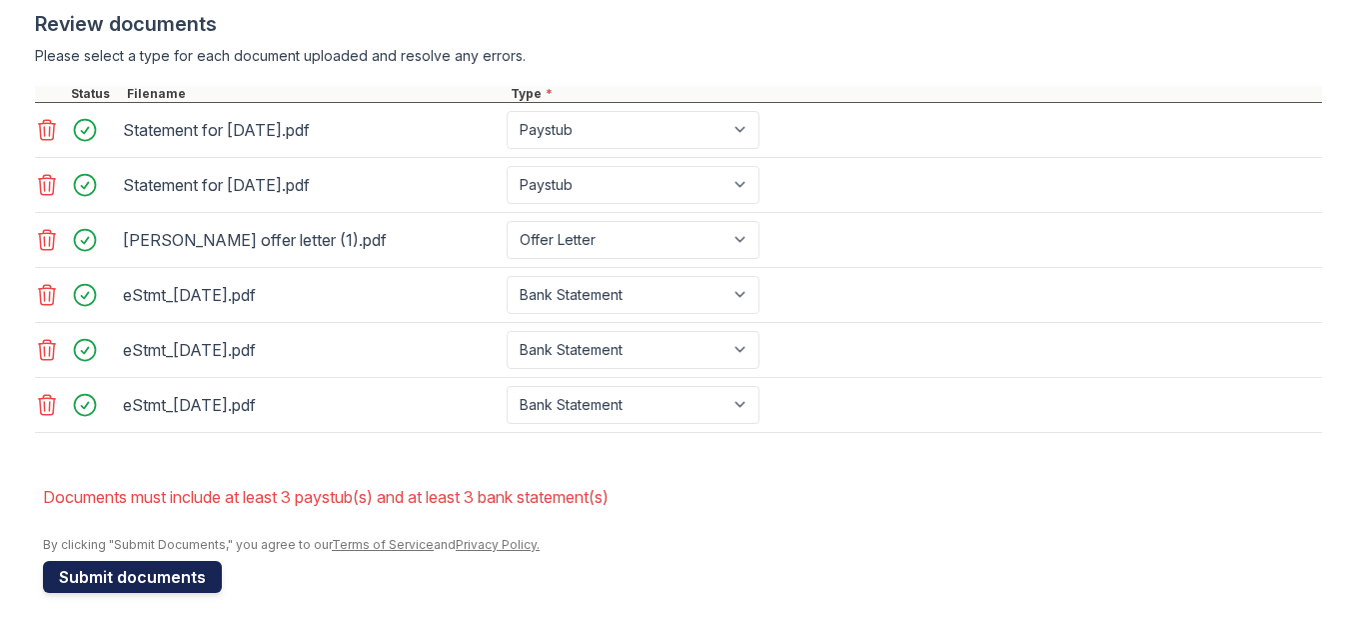
click at [179, 574] on button "Submit documents" at bounding box center [132, 577] width 179 height 32
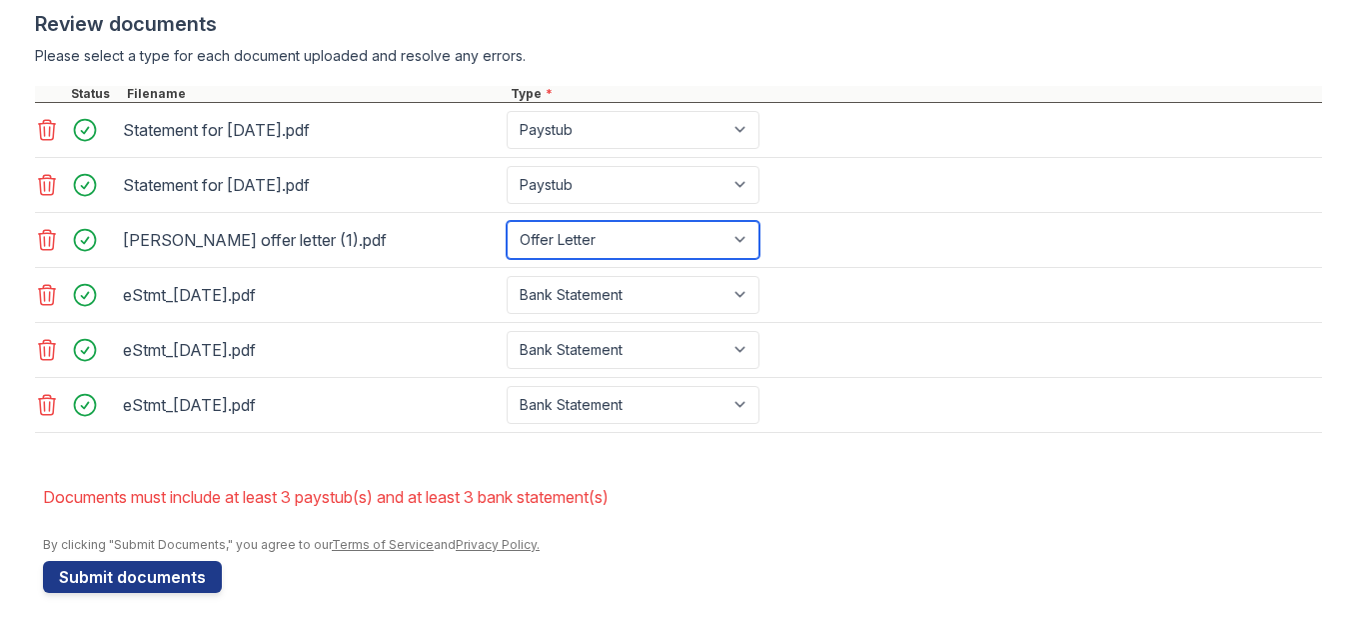
click at [579, 247] on select "Paystub Bank Statement Offer Letter Tax Documents Benefit Award Letter Investme…" at bounding box center [633, 240] width 253 height 38
select select "paystub"
click at [507, 221] on select "Paystub Bank Statement Offer Letter Tax Documents Benefit Award Letter Investme…" at bounding box center [633, 240] width 253 height 38
click at [42, 241] on icon at bounding box center [47, 240] width 24 height 24
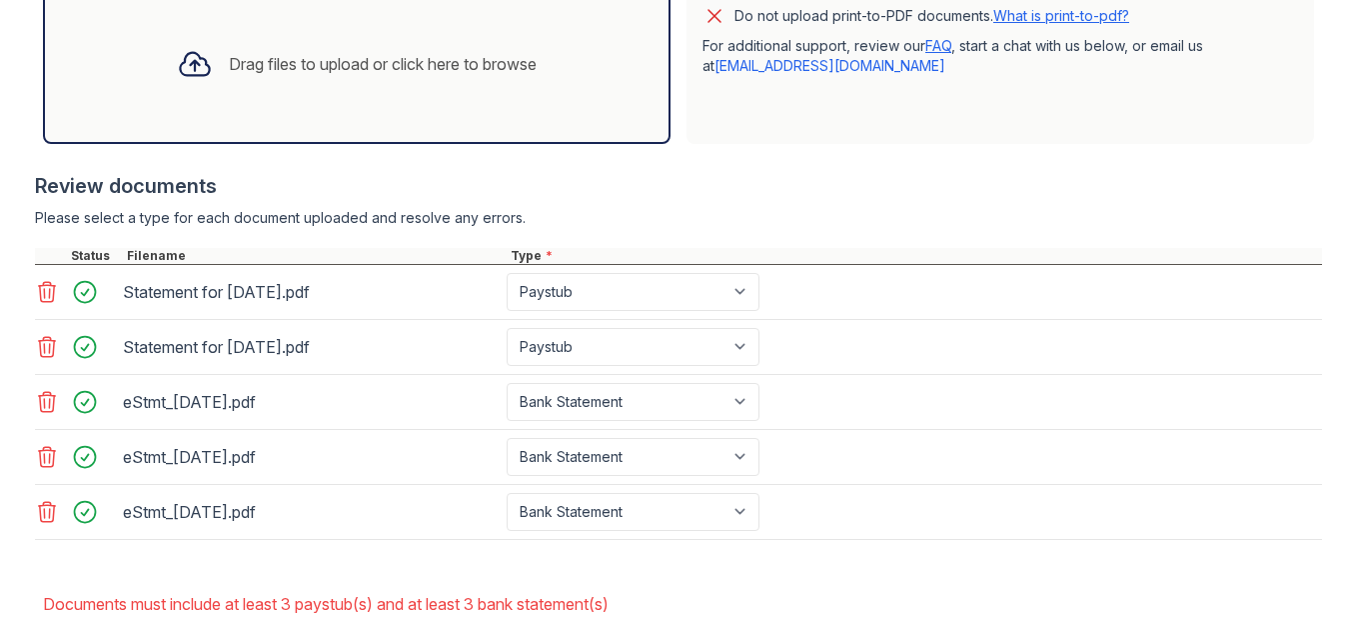
scroll to position [658, 0]
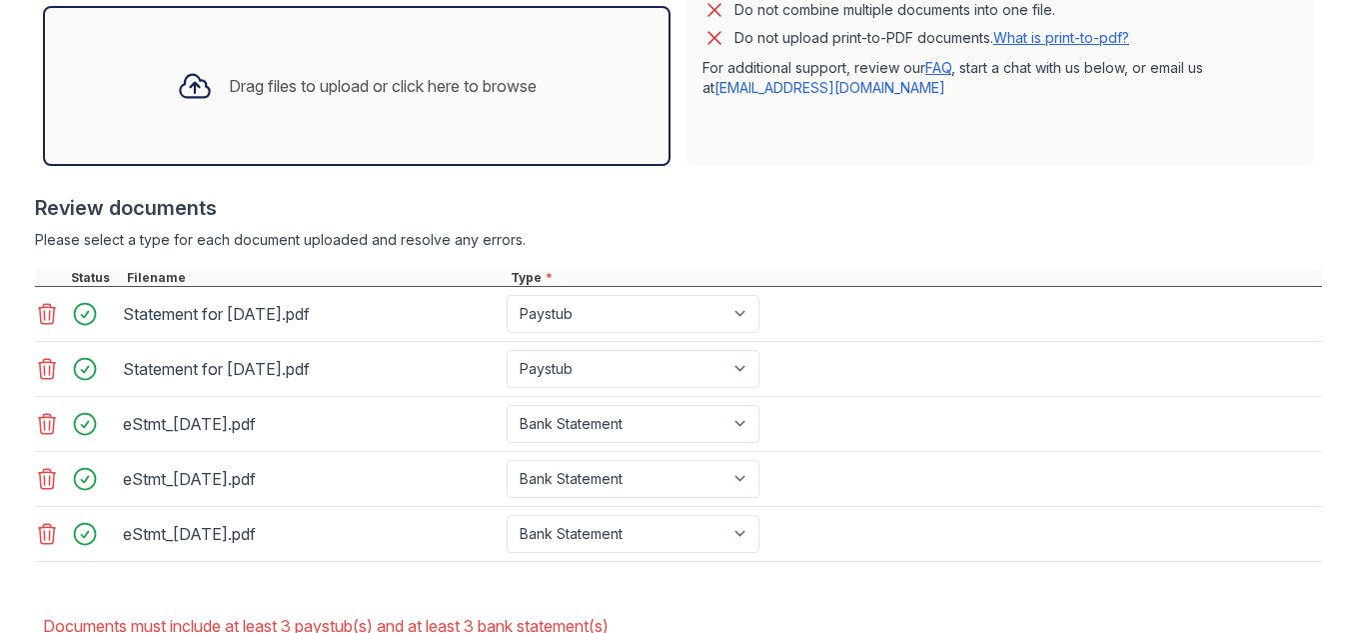
click at [337, 70] on div "Drag files to upload or click here to browse" at bounding box center [357, 86] width 392 height 68
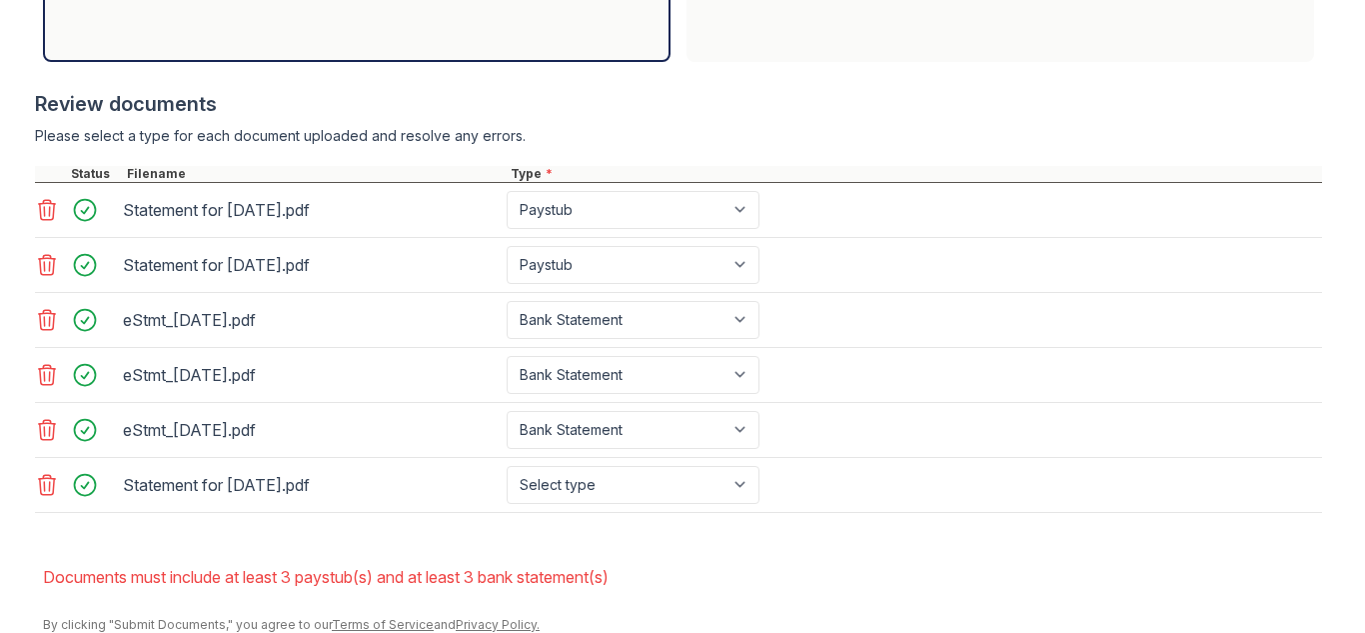
scroll to position [781, 0]
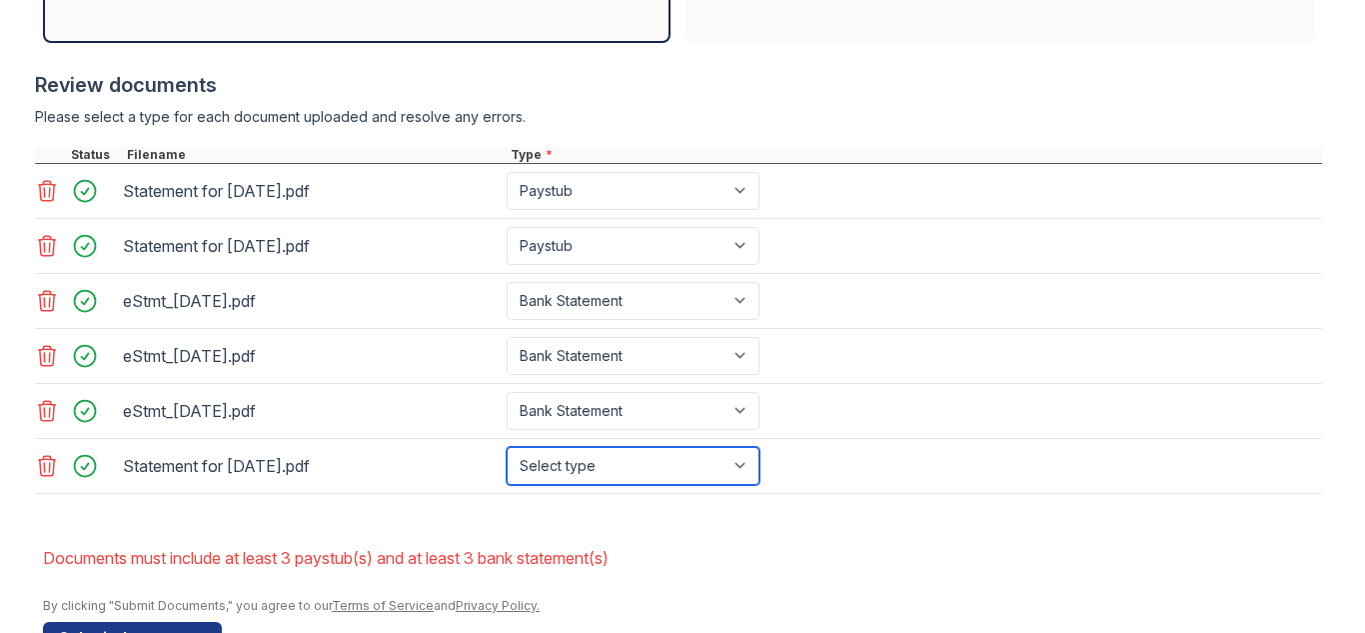
click at [562, 481] on select "Select type Paystub Bank Statement Offer Letter Tax Documents Benefit Award Let…" at bounding box center [633, 466] width 253 height 38
select select "paystub"
click at [507, 447] on select "Select type Paystub Bank Statement Offer Letter Tax Documents Benefit Award Let…" at bounding box center [633, 466] width 253 height 38
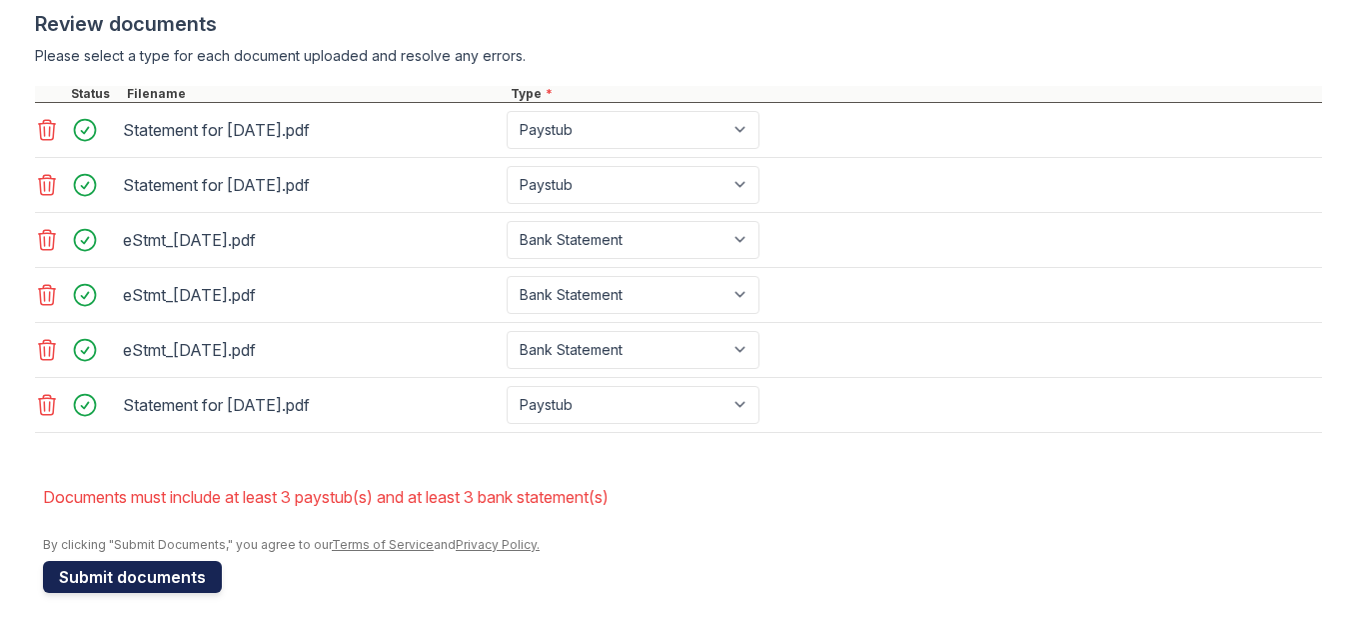
click at [84, 576] on button "Submit documents" at bounding box center [132, 577] width 179 height 32
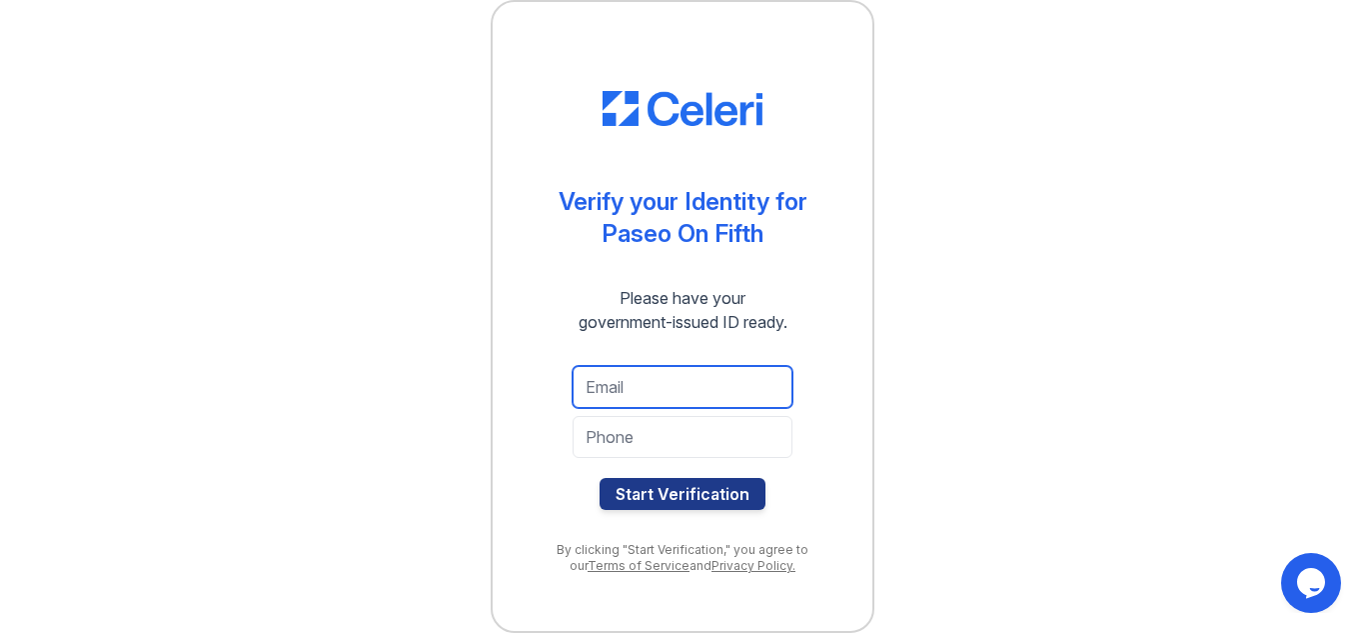
click at [625, 384] on input "email" at bounding box center [683, 387] width 220 height 42
type input "[PERSON_NAME][EMAIL_ADDRESS][DOMAIN_NAME]"
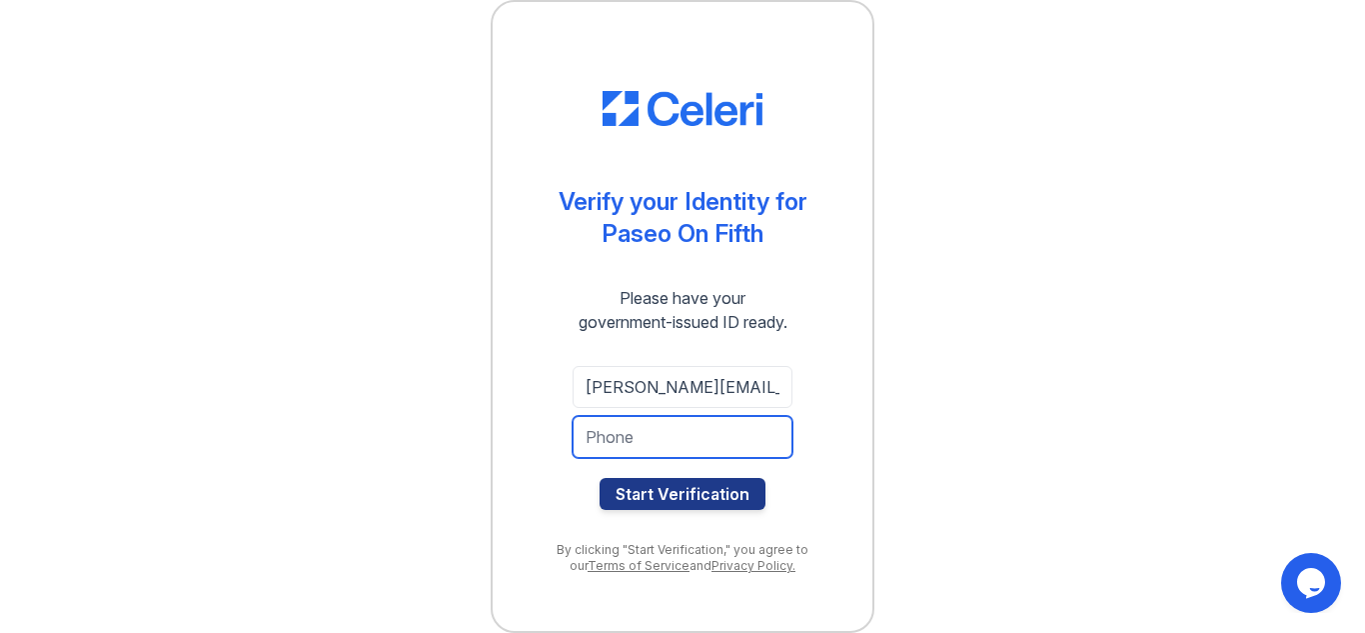
click at [709, 454] on input "tel" at bounding box center [683, 437] width 220 height 42
type input "4435189184"
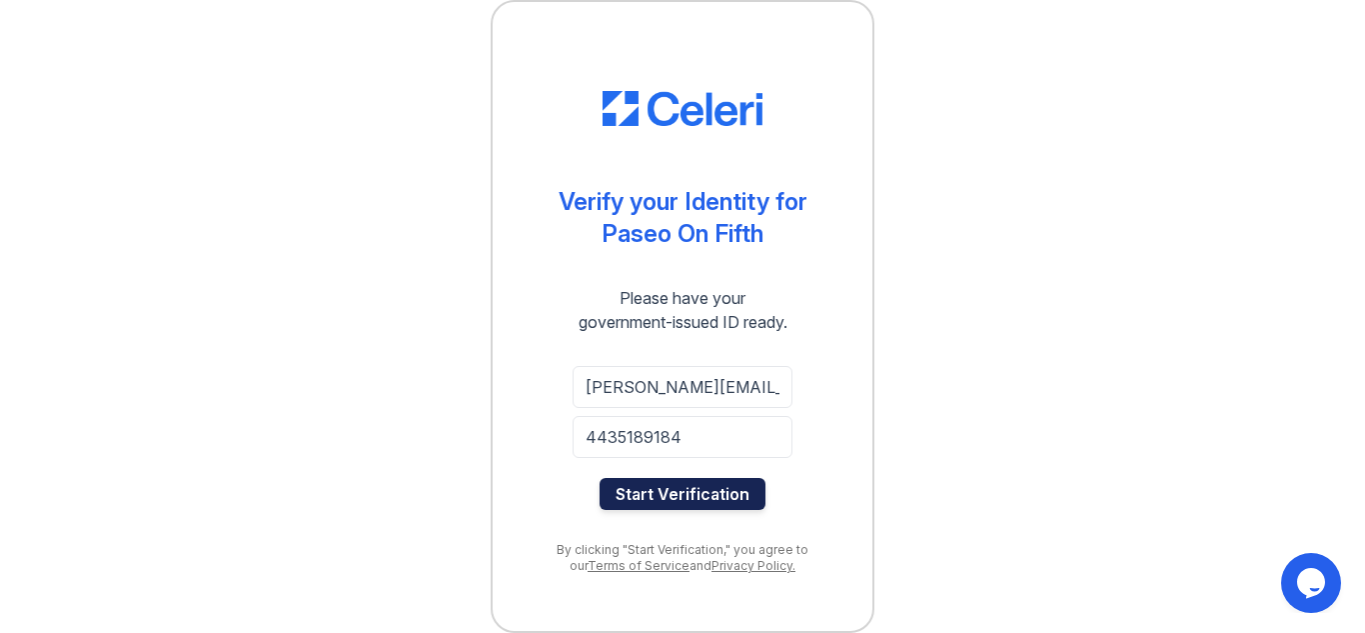
click at [720, 490] on button "Start Verification" at bounding box center [683, 494] width 166 height 32
